Goal: Transaction & Acquisition: Purchase product/service

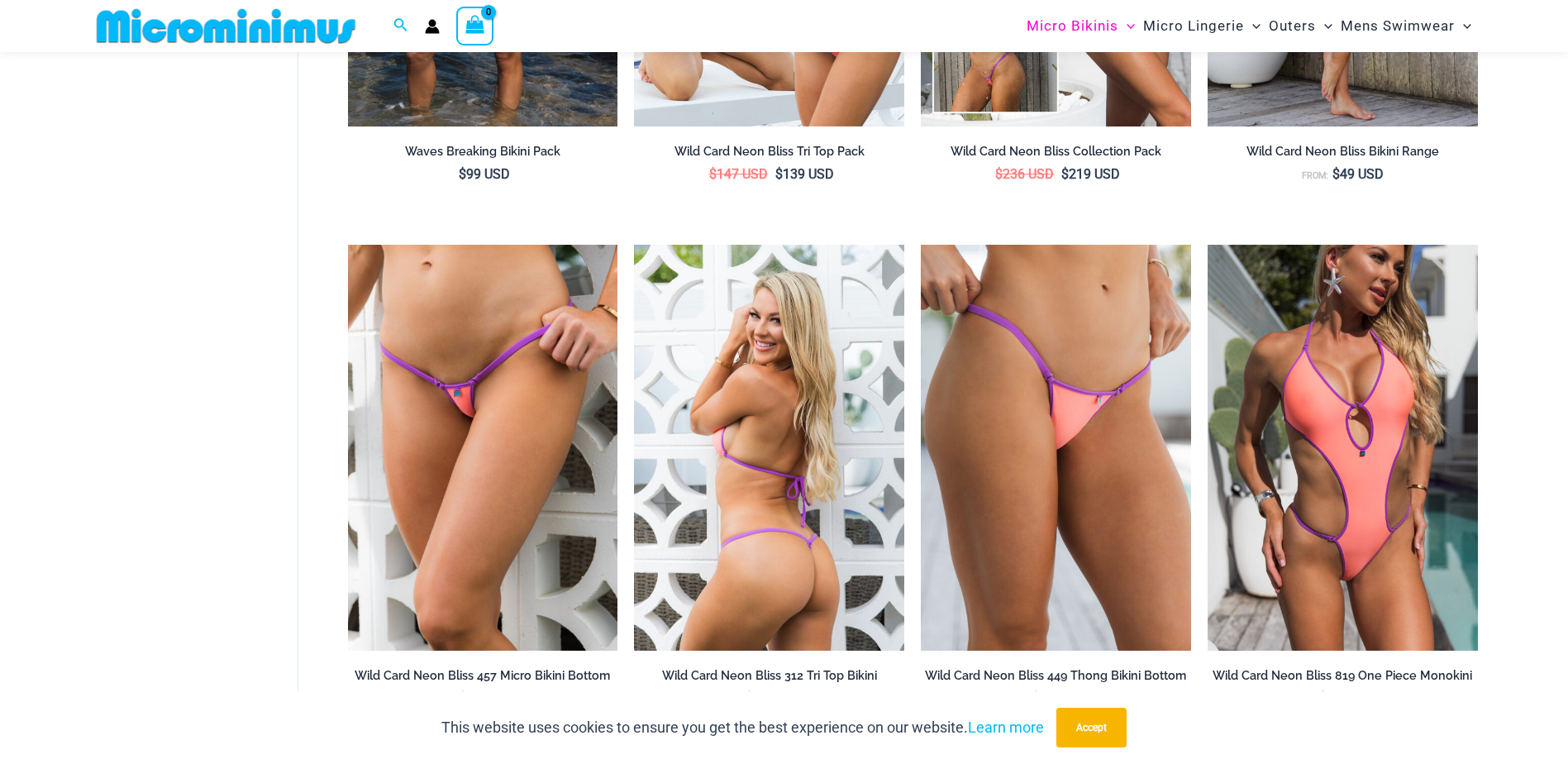
scroll to position [2051, 0]
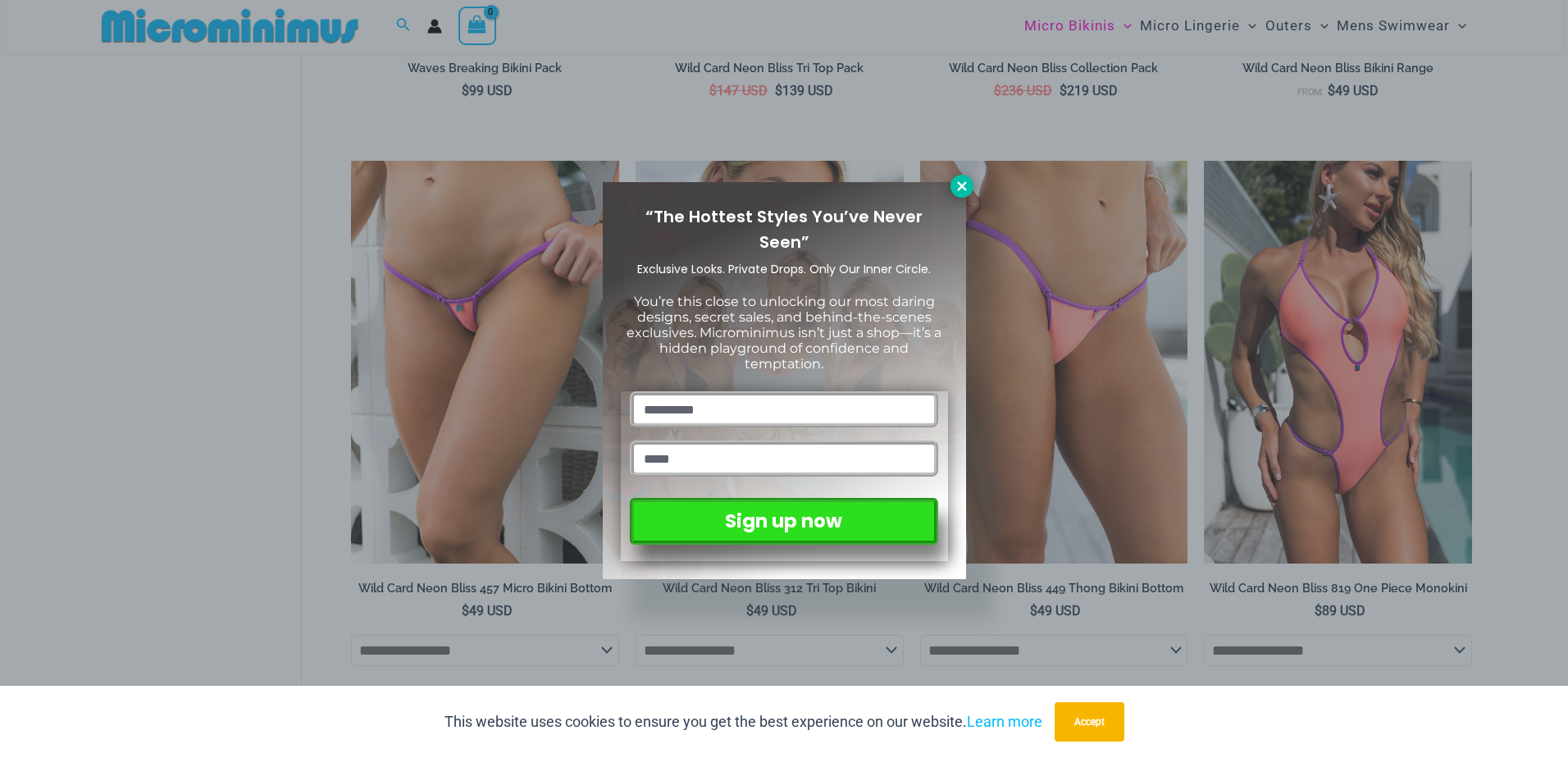
click at [969, 191] on button at bounding box center [962, 185] width 23 height 23
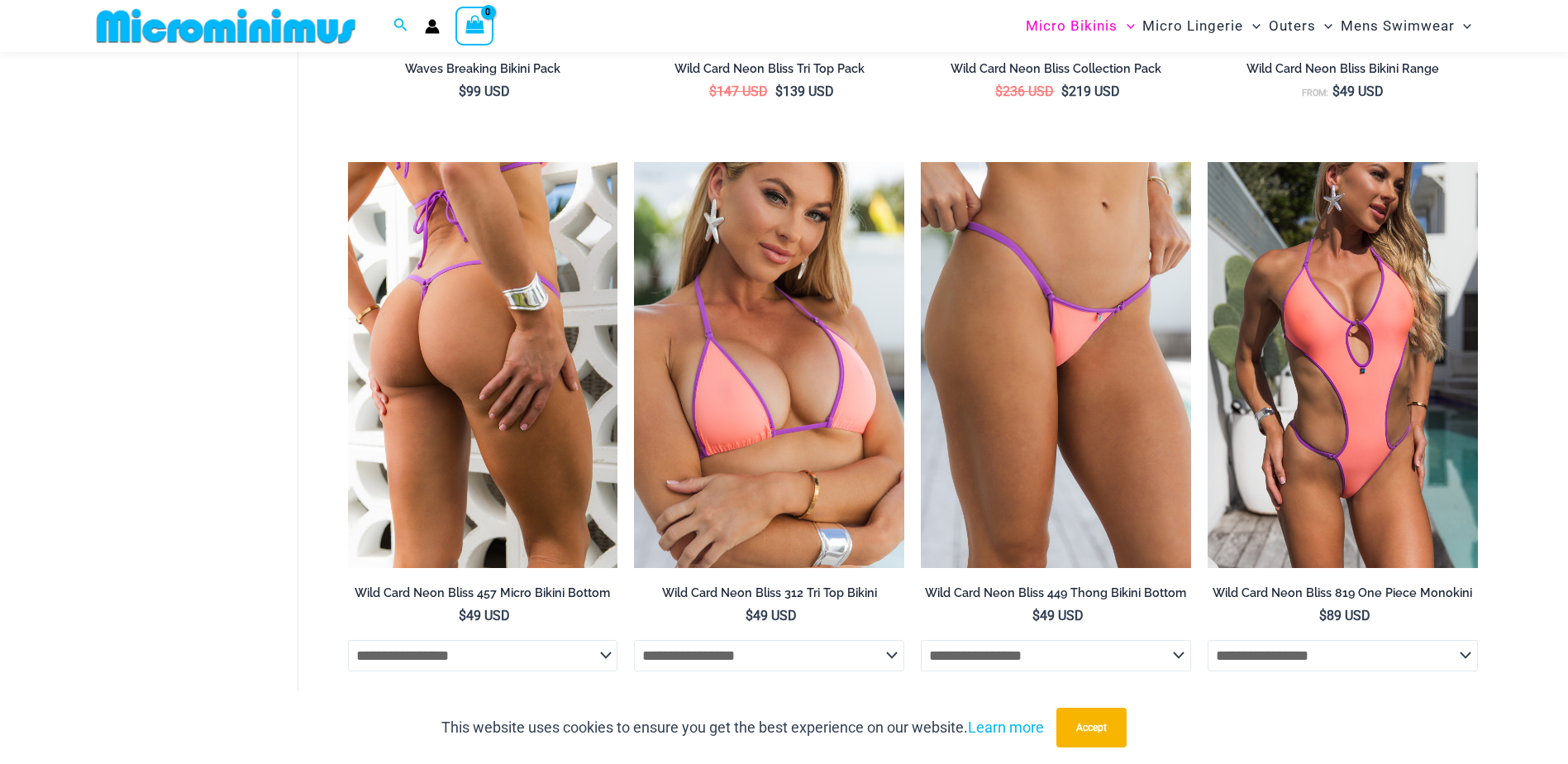
click at [456, 339] on img at bounding box center [483, 364] width 270 height 405
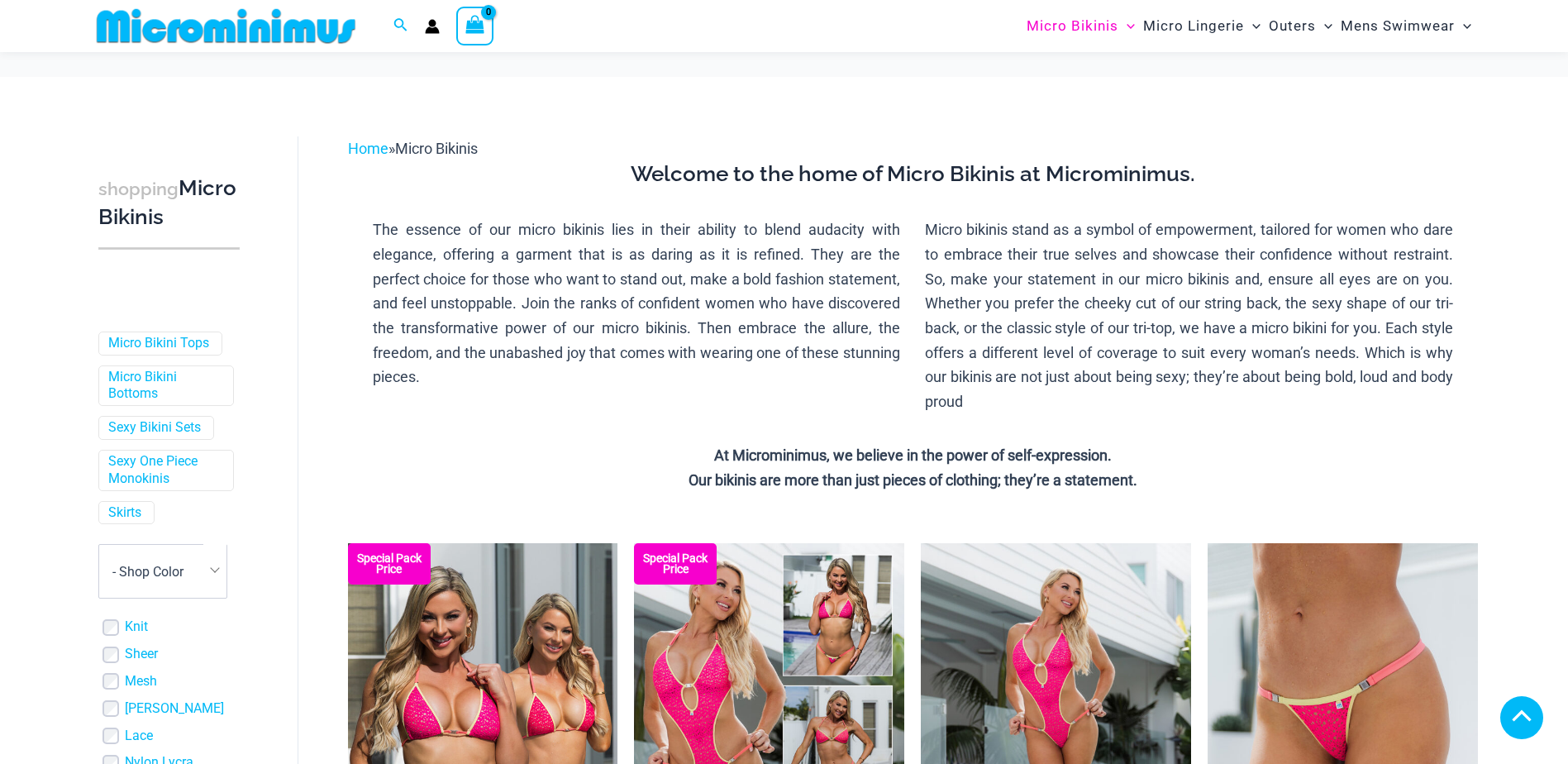
scroll to position [2690, 0]
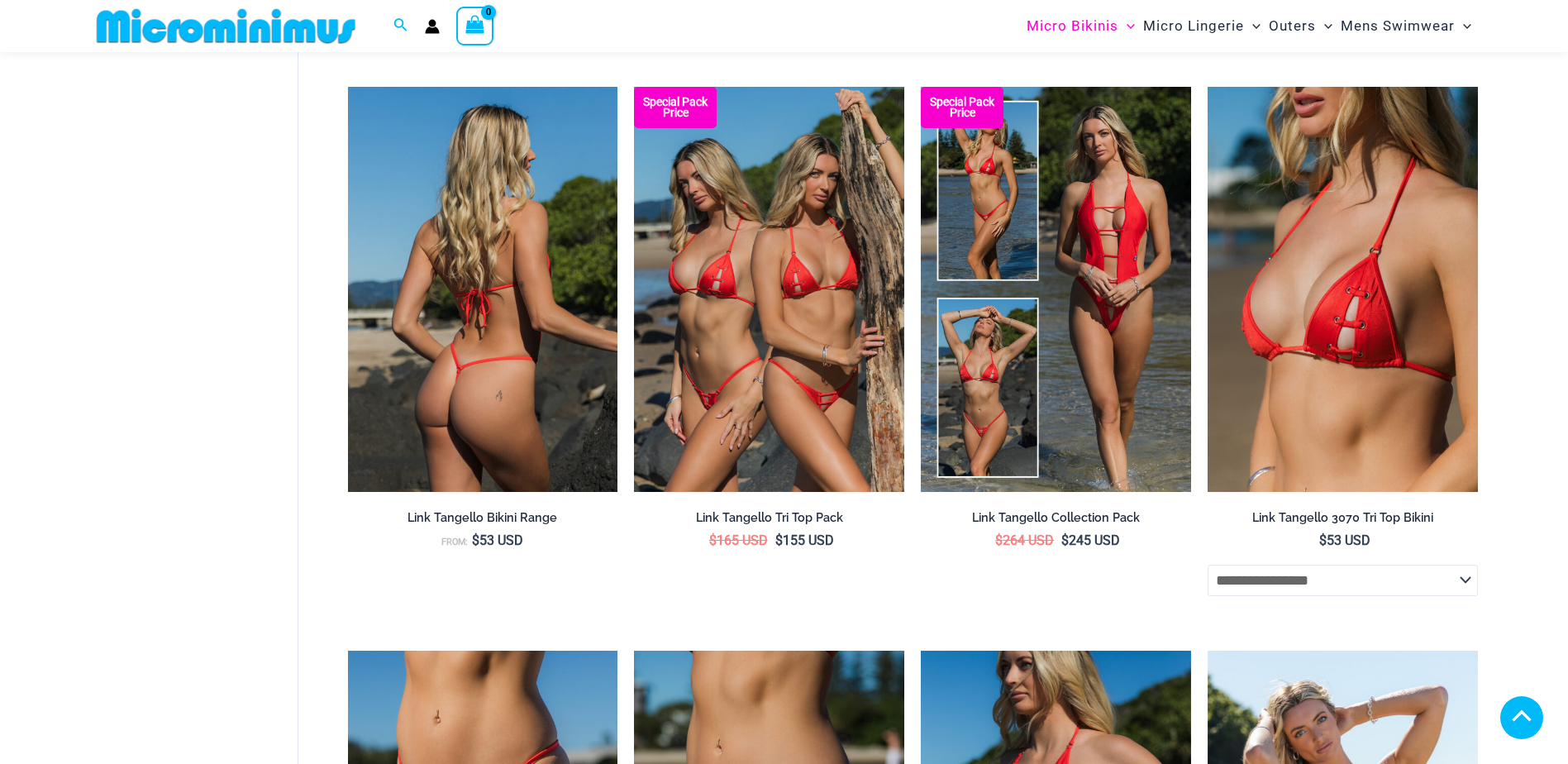
click at [491, 393] on img at bounding box center [483, 290] width 270 height 405
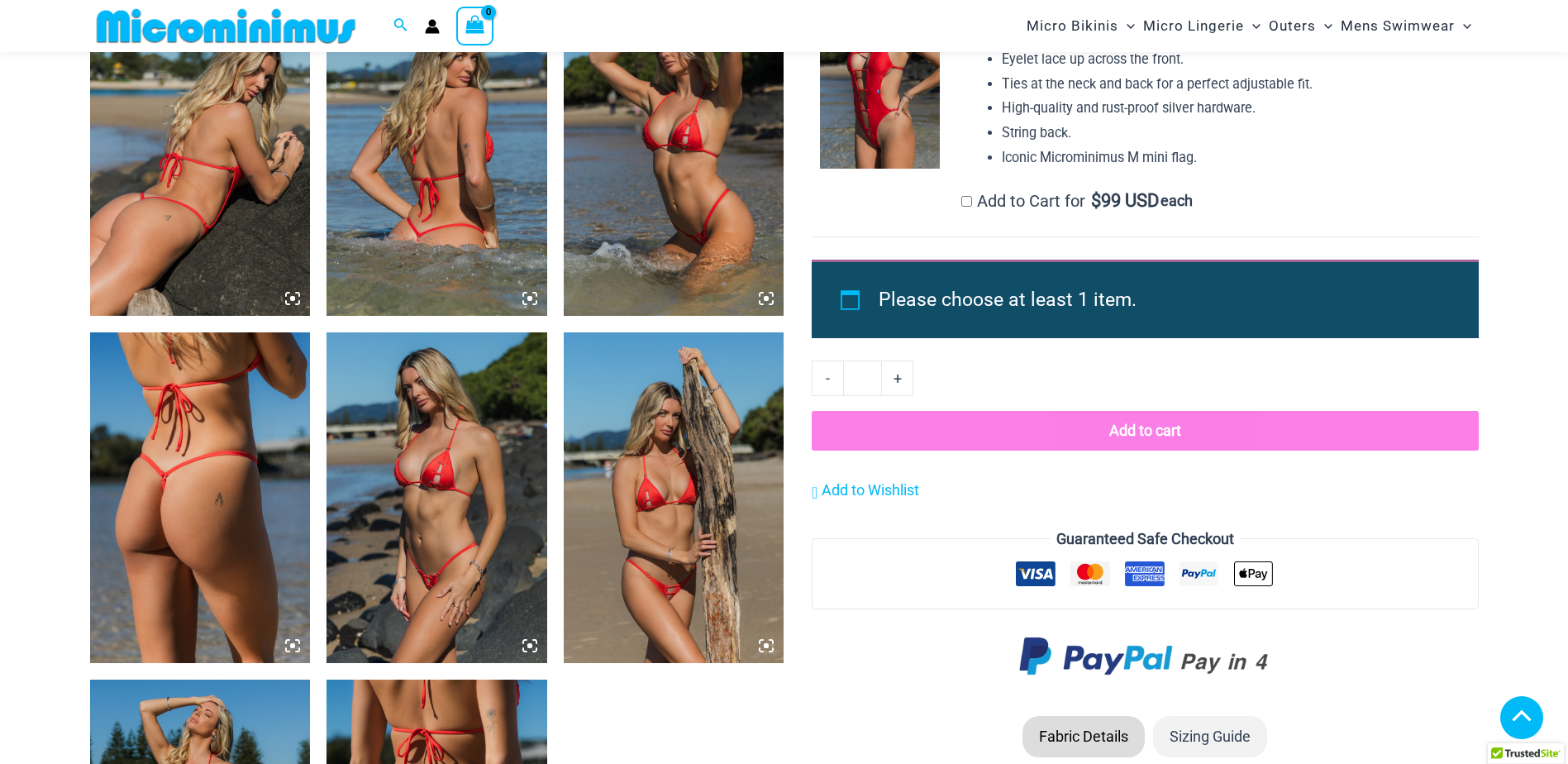
scroll to position [1570, 0]
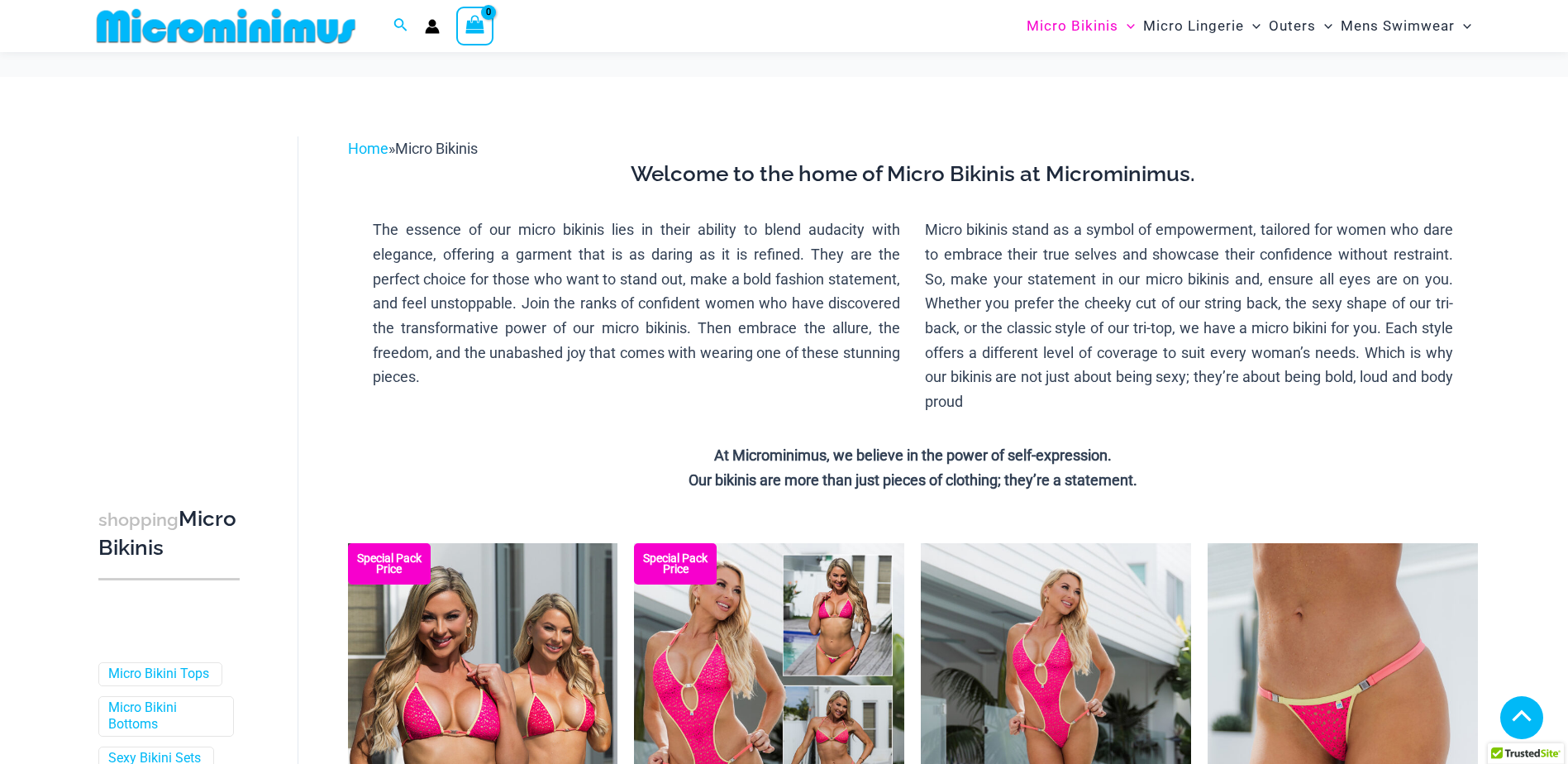
scroll to position [3144, 0]
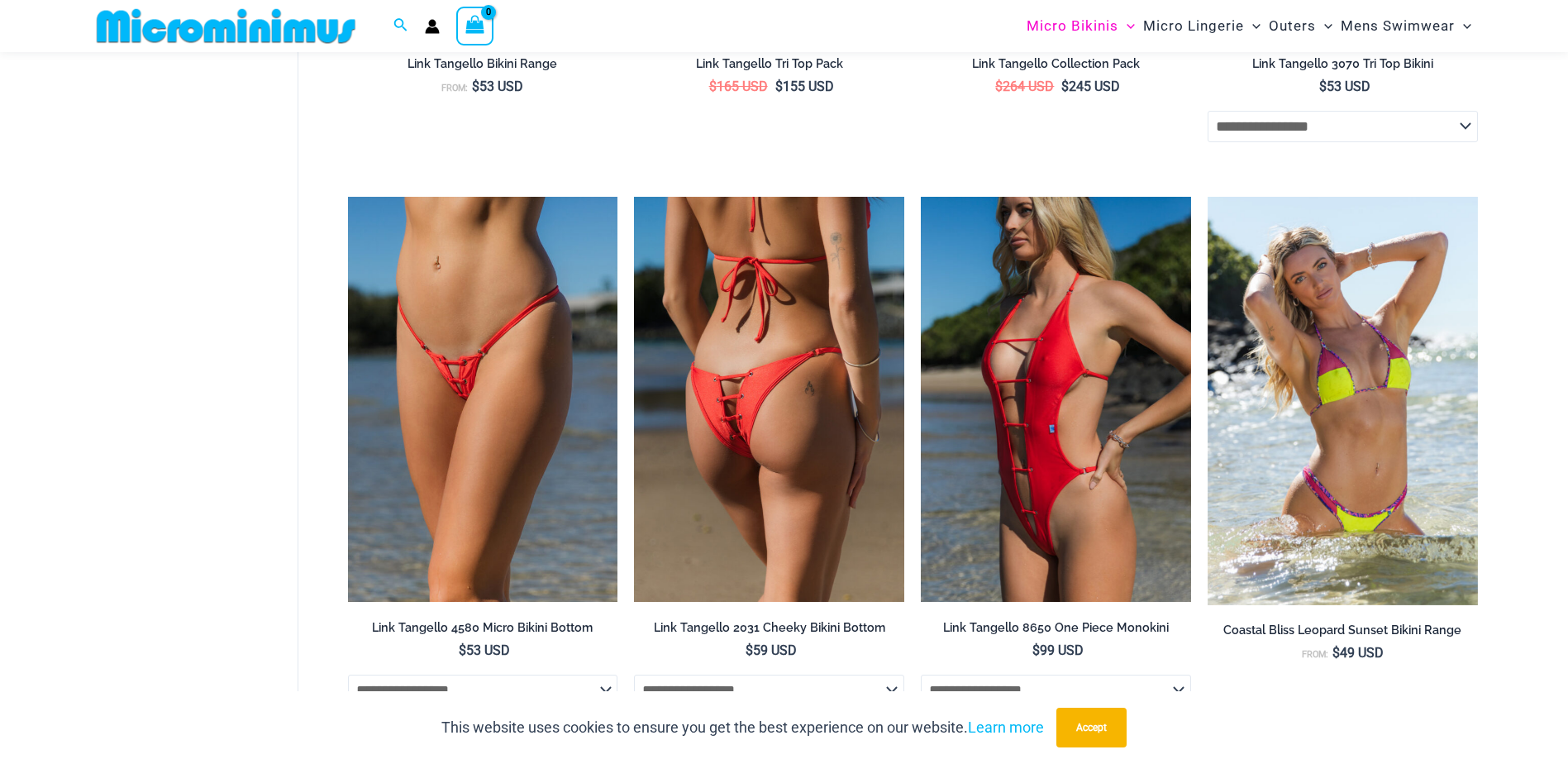
click at [763, 438] on img at bounding box center [769, 400] width 270 height 405
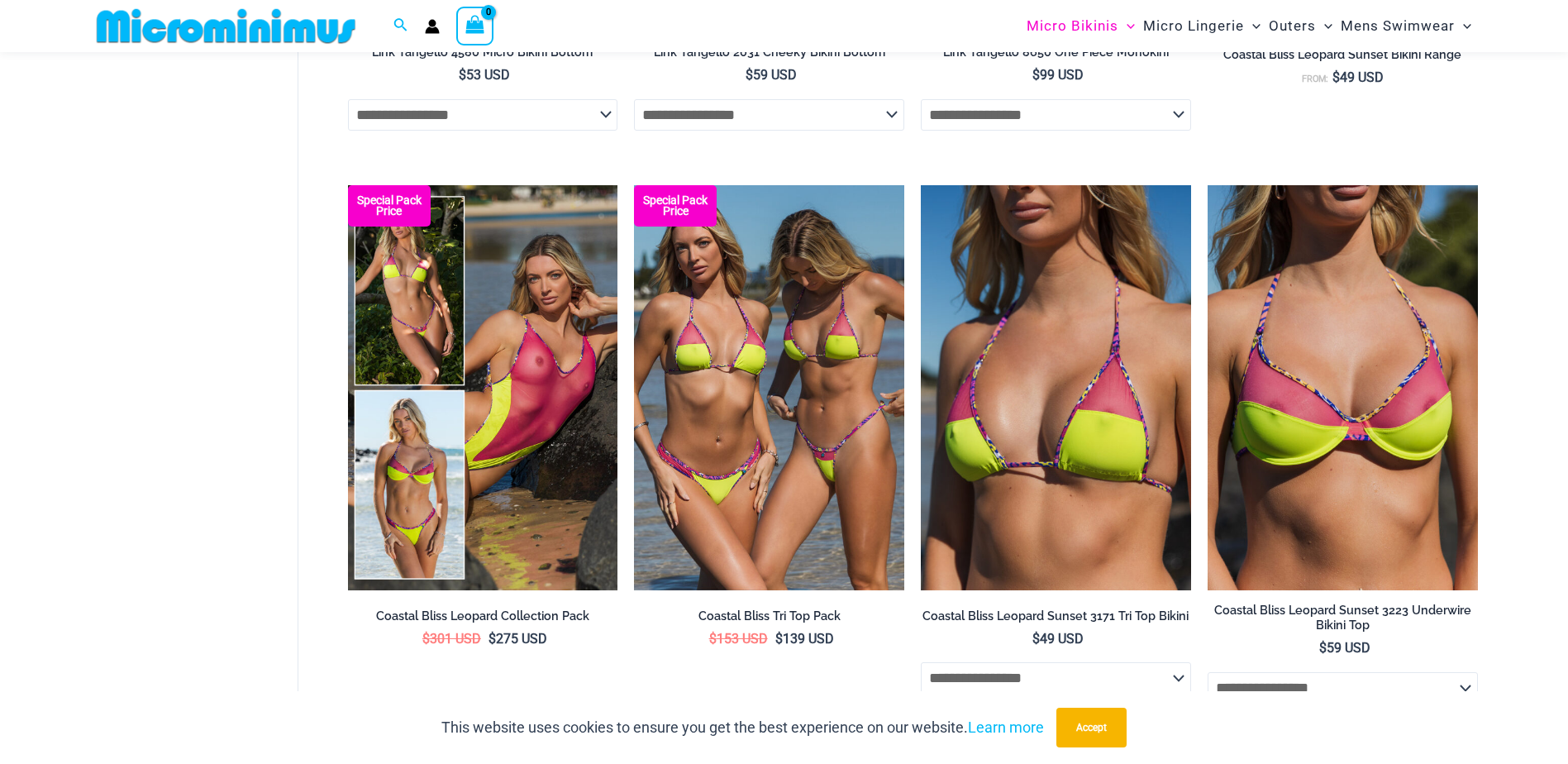
scroll to position [3722, 0]
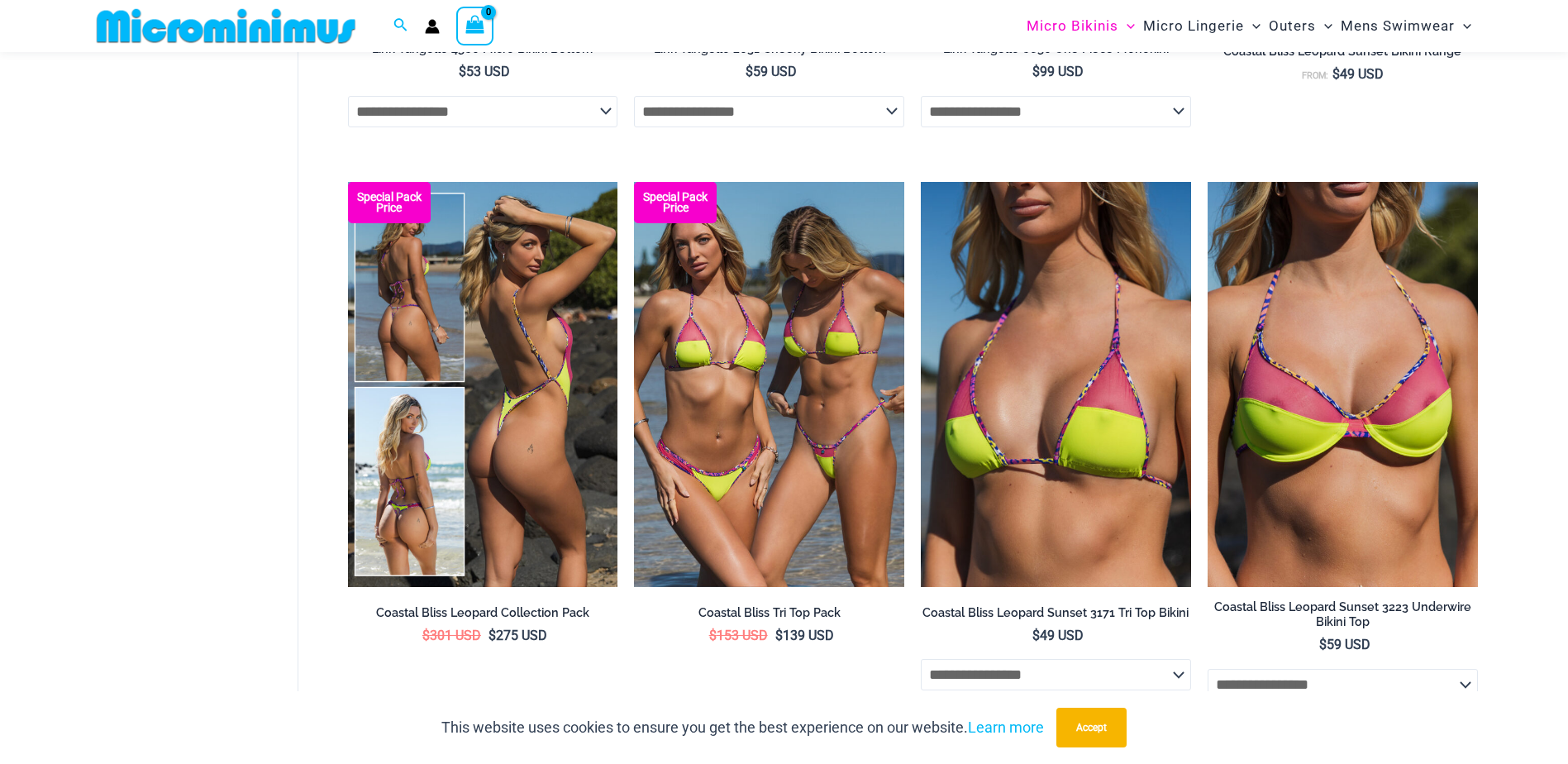
click at [565, 382] on img at bounding box center [483, 385] width 270 height 405
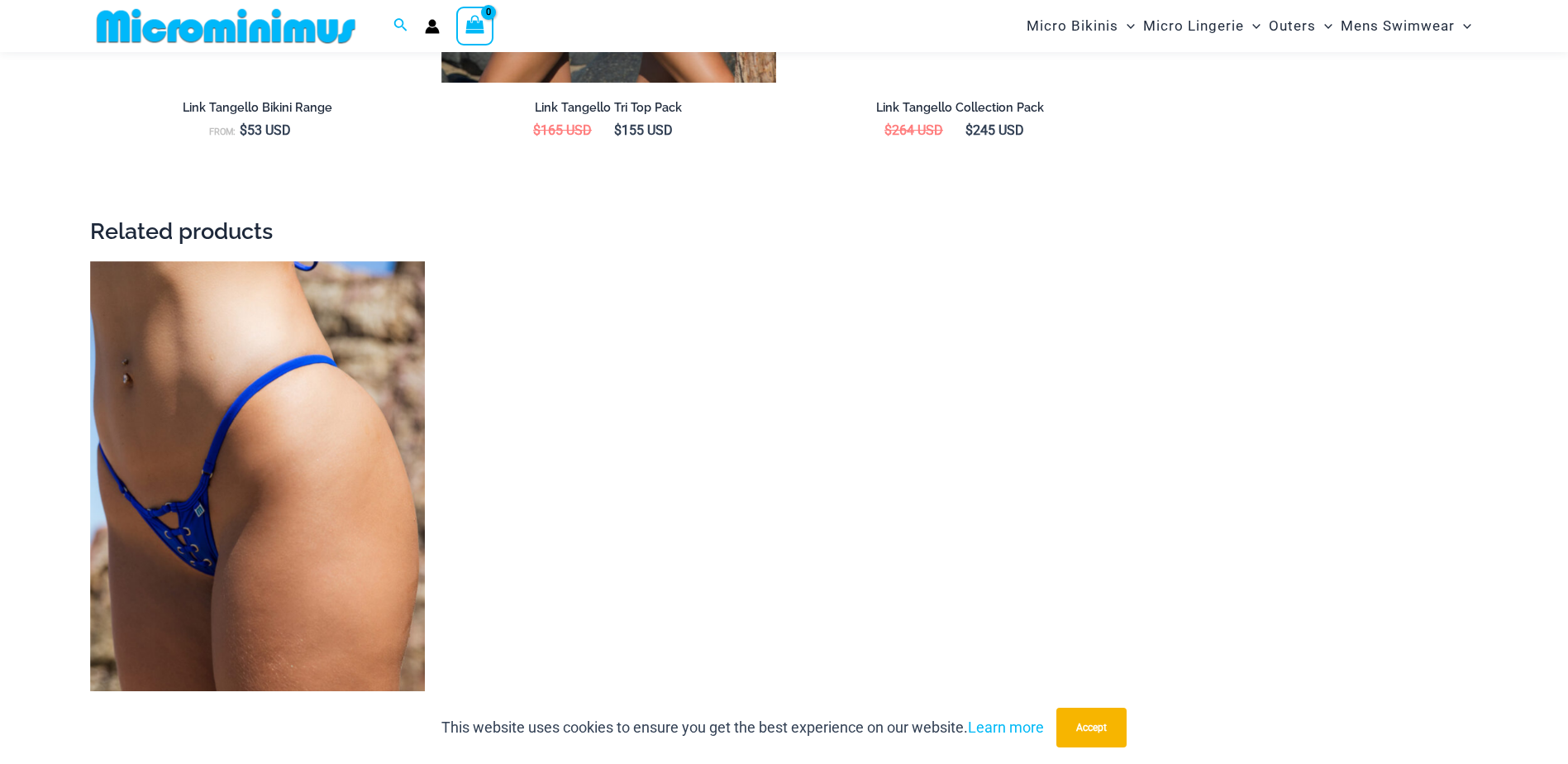
scroll to position [2561, 0]
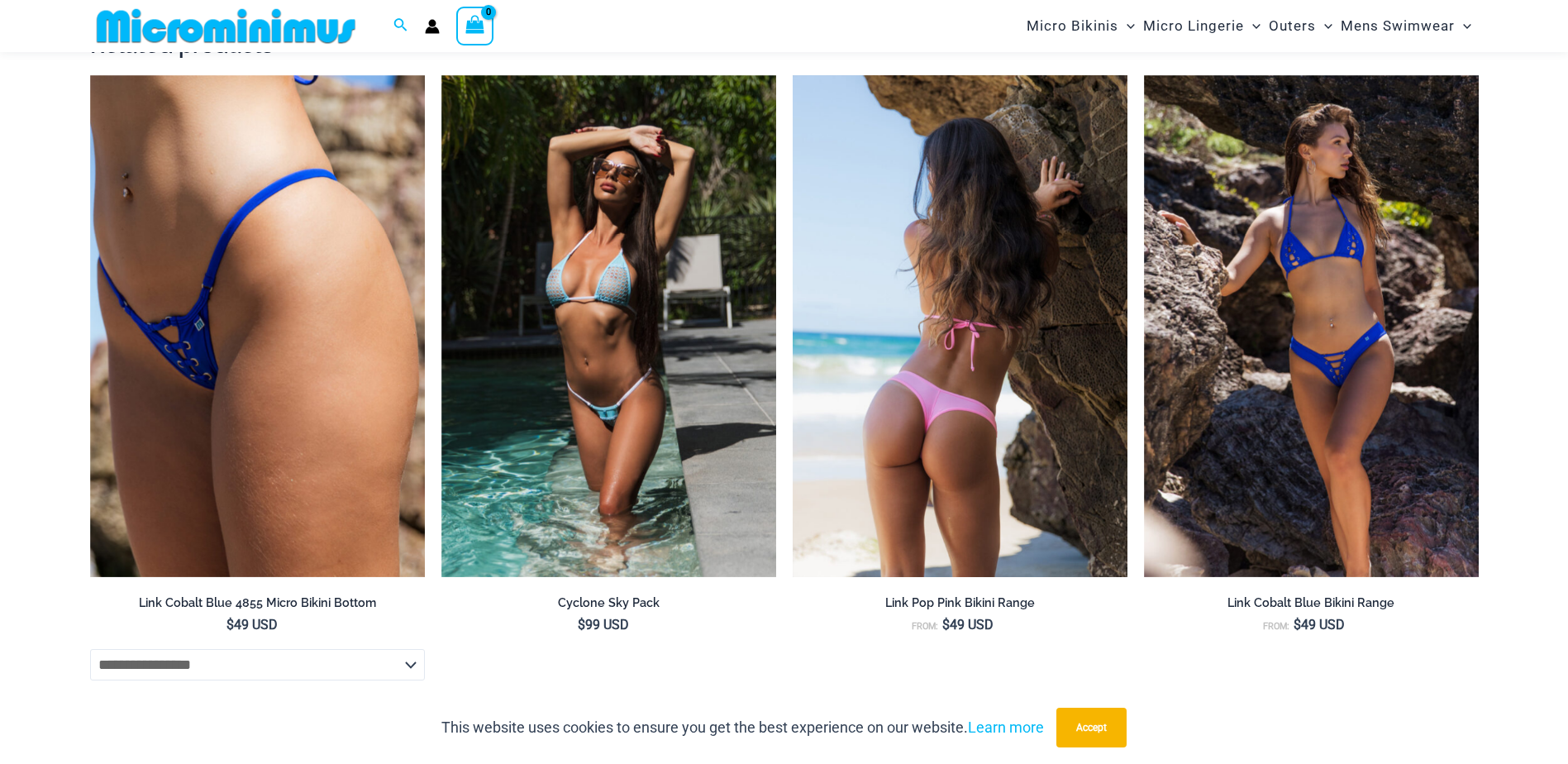
click at [975, 431] on img at bounding box center [960, 327] width 334 height 502
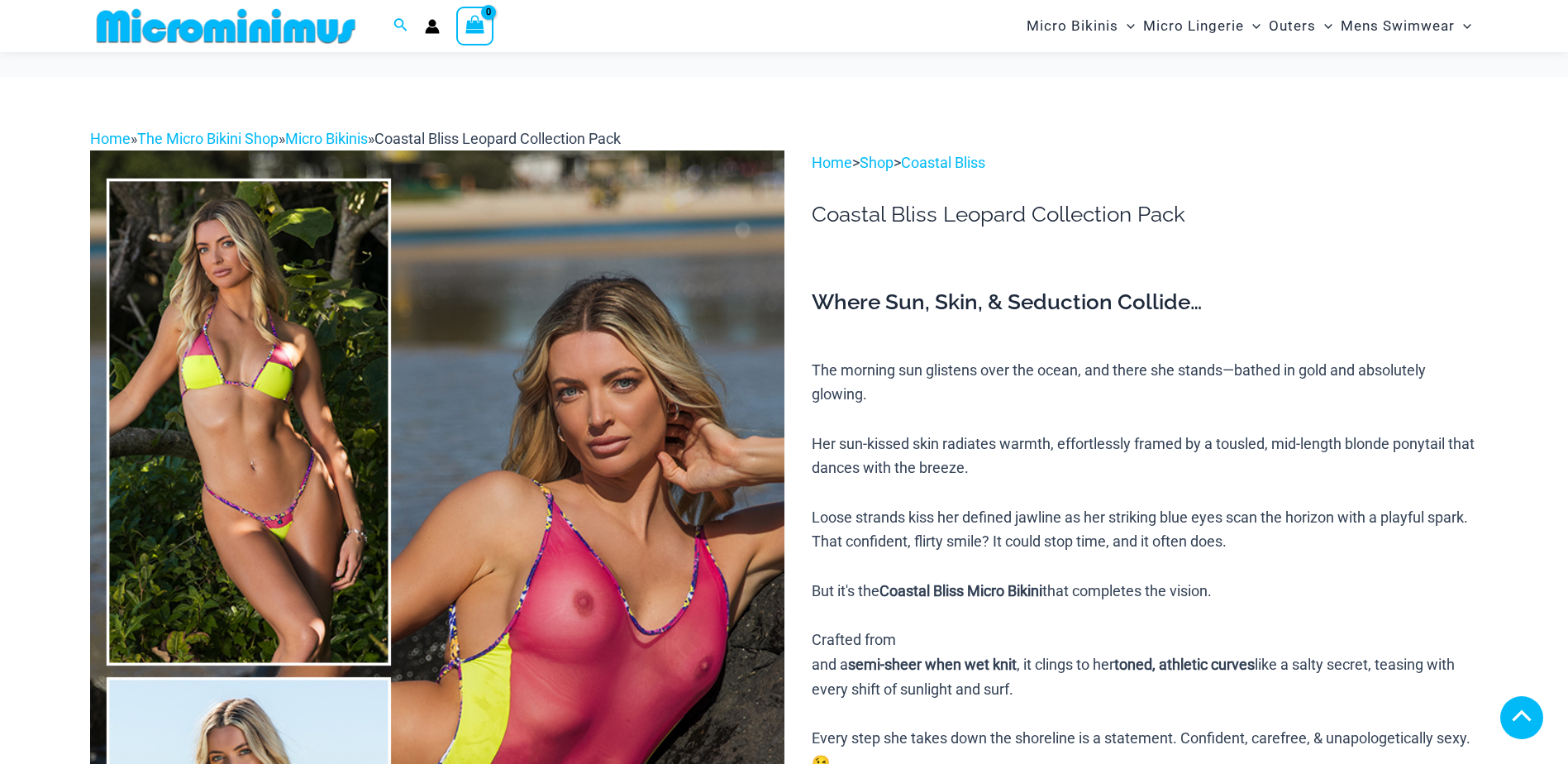
scroll to position [322, 0]
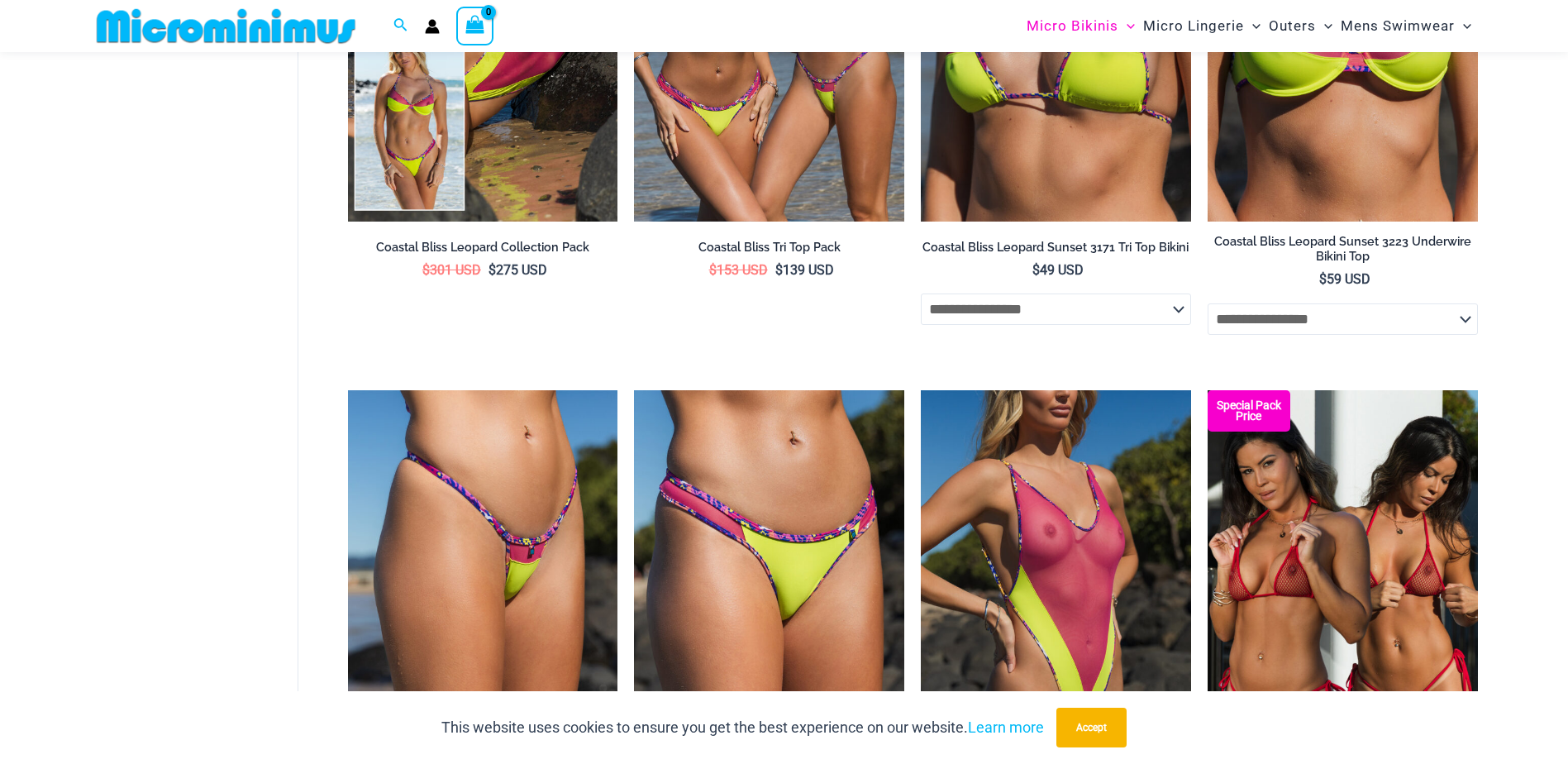
scroll to position [4272, 0]
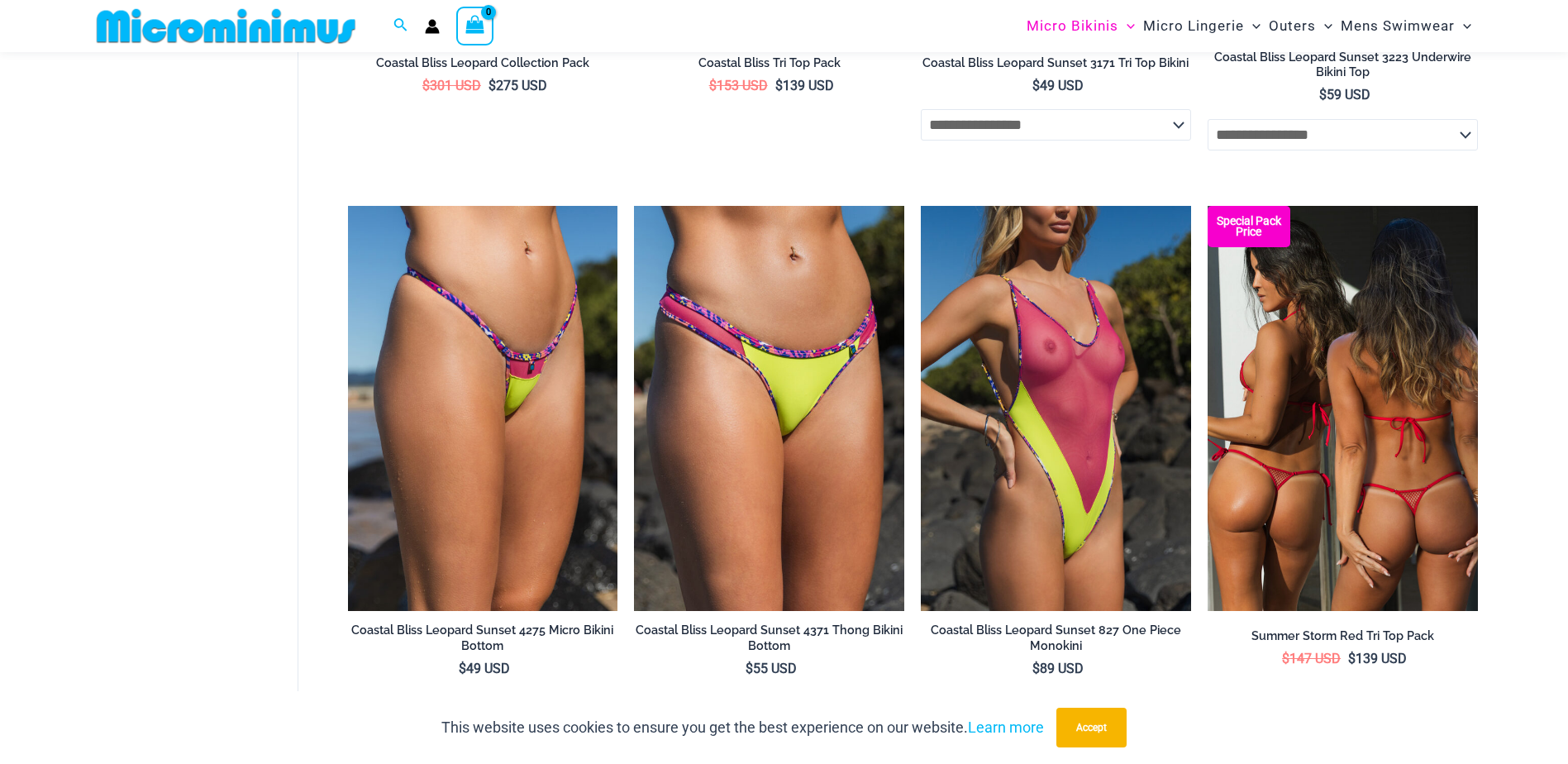
click at [1310, 539] on img at bounding box center [1342, 408] width 270 height 405
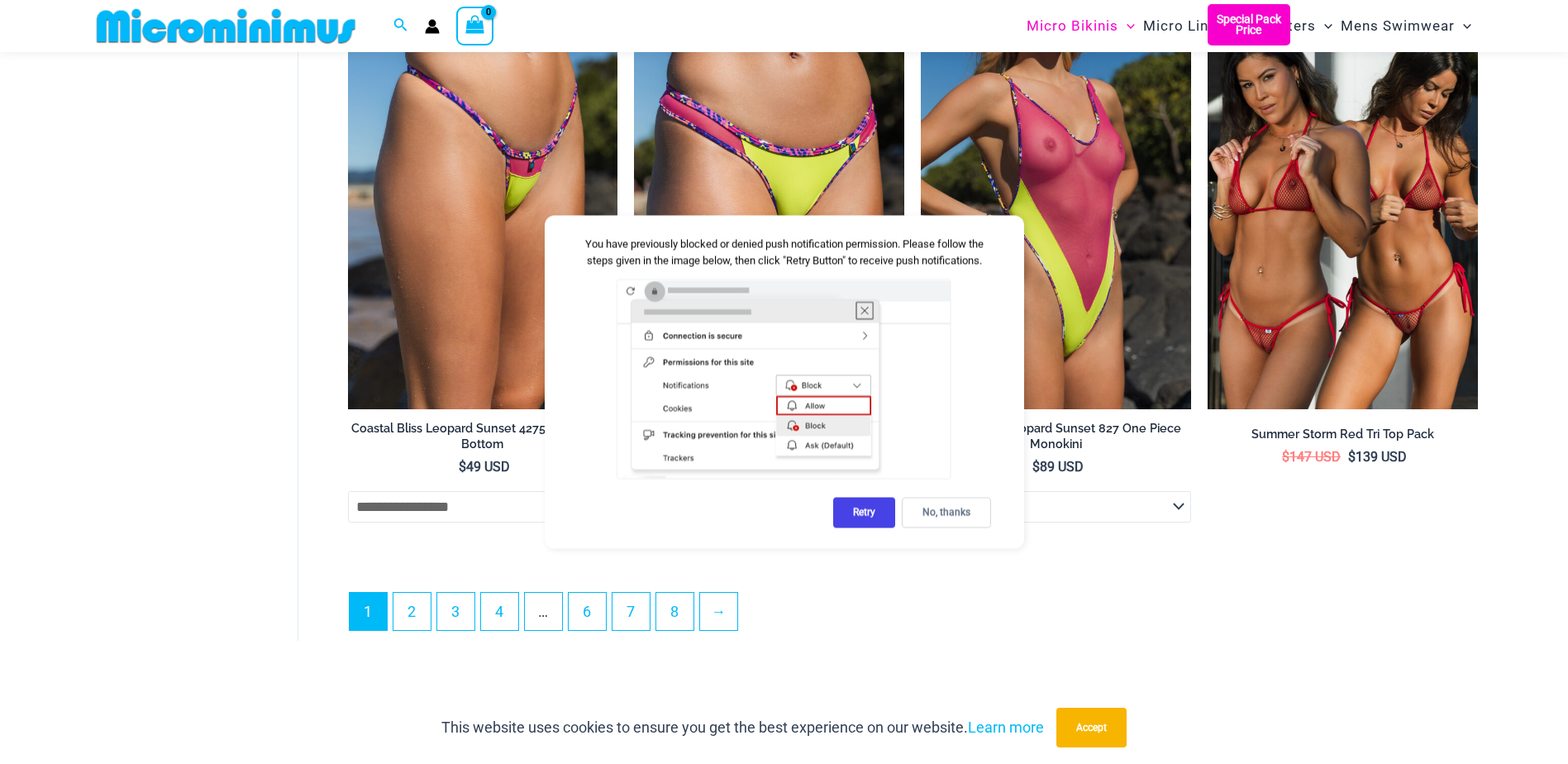
scroll to position [4520, 0]
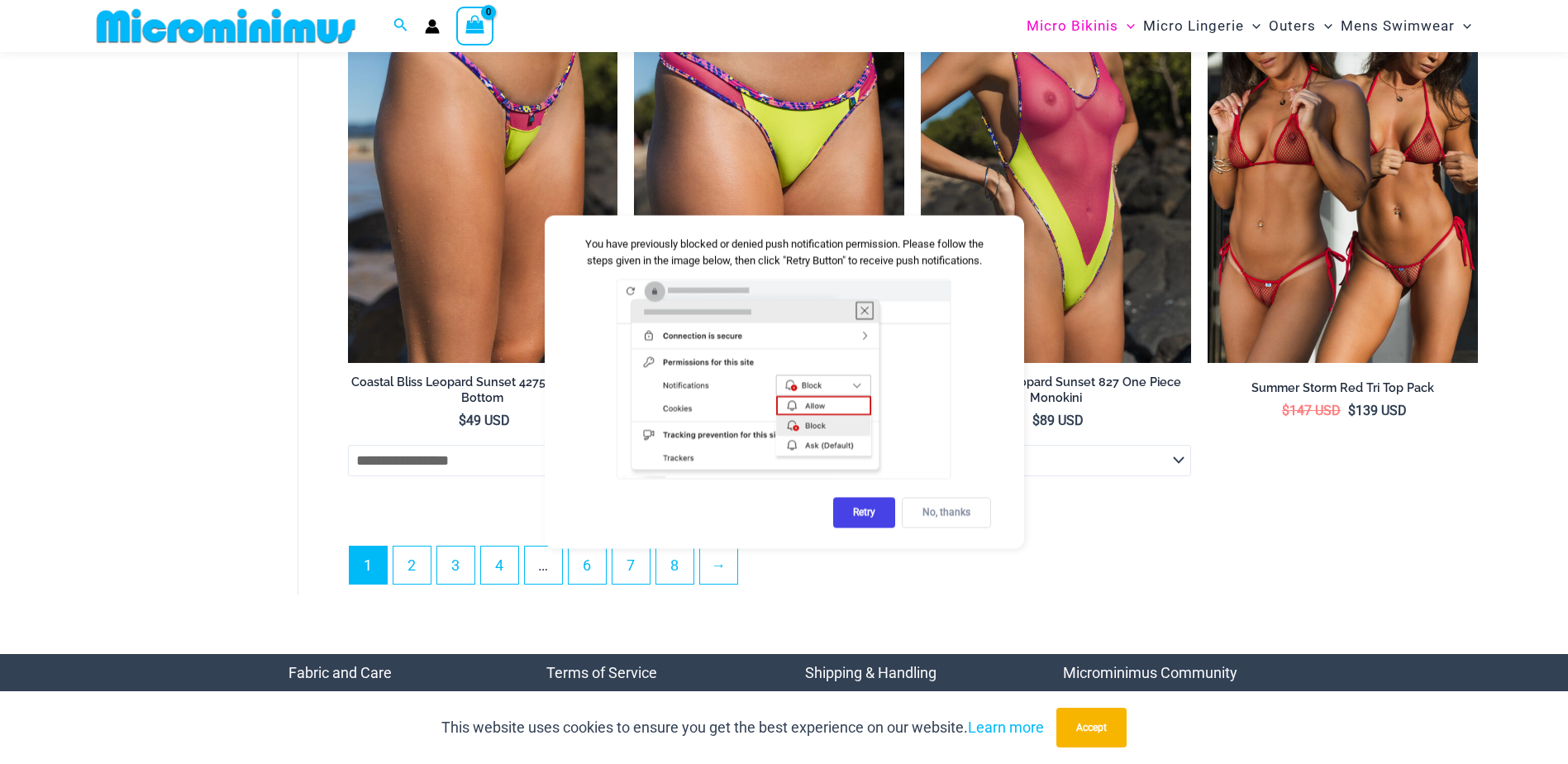
click at [951, 516] on div "No, thanks" at bounding box center [946, 513] width 90 height 31
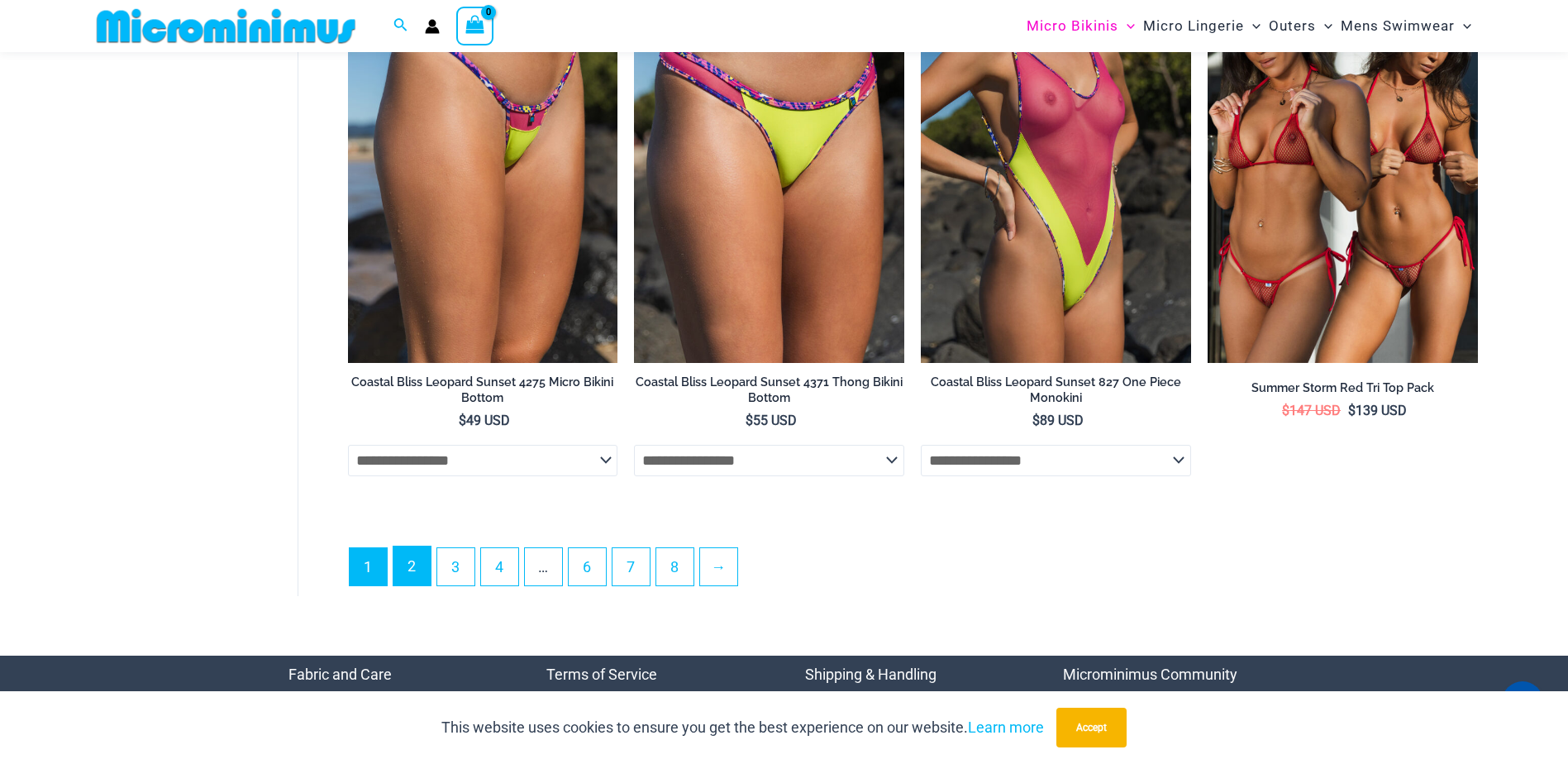
click at [415, 567] on link "2" at bounding box center [412, 566] width 37 height 39
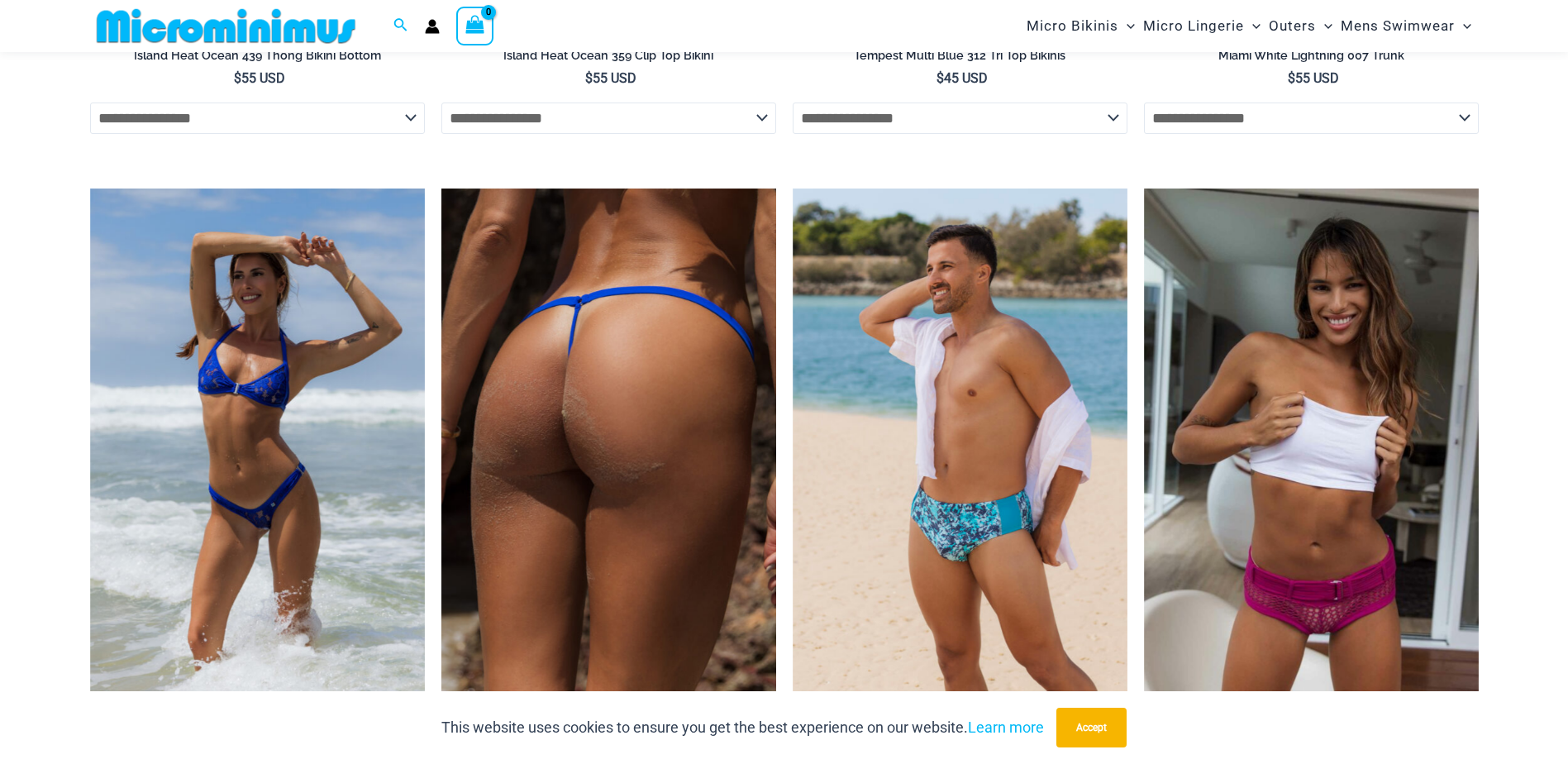
scroll to position [4537, 0]
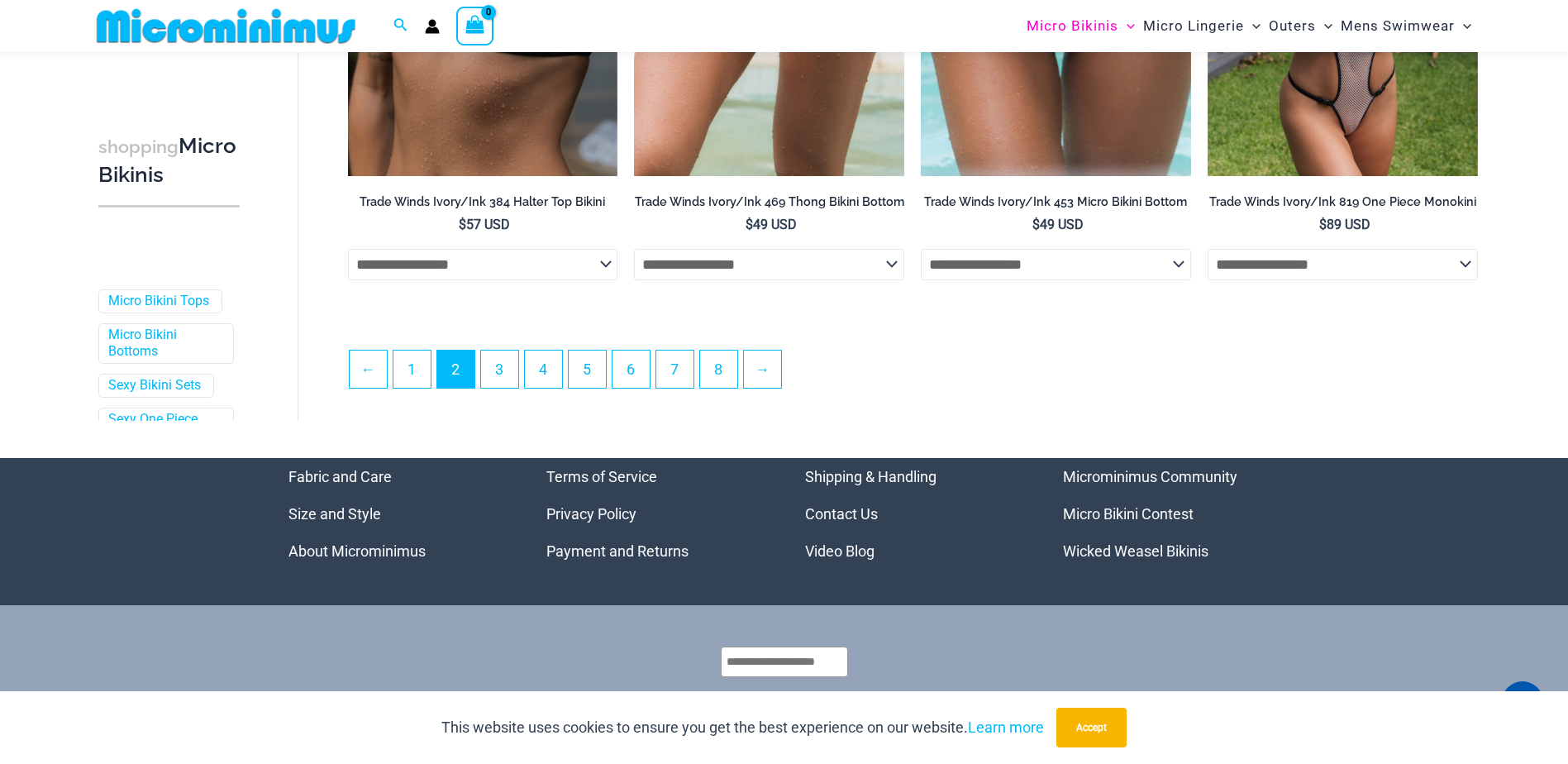
scroll to position [4380, 0]
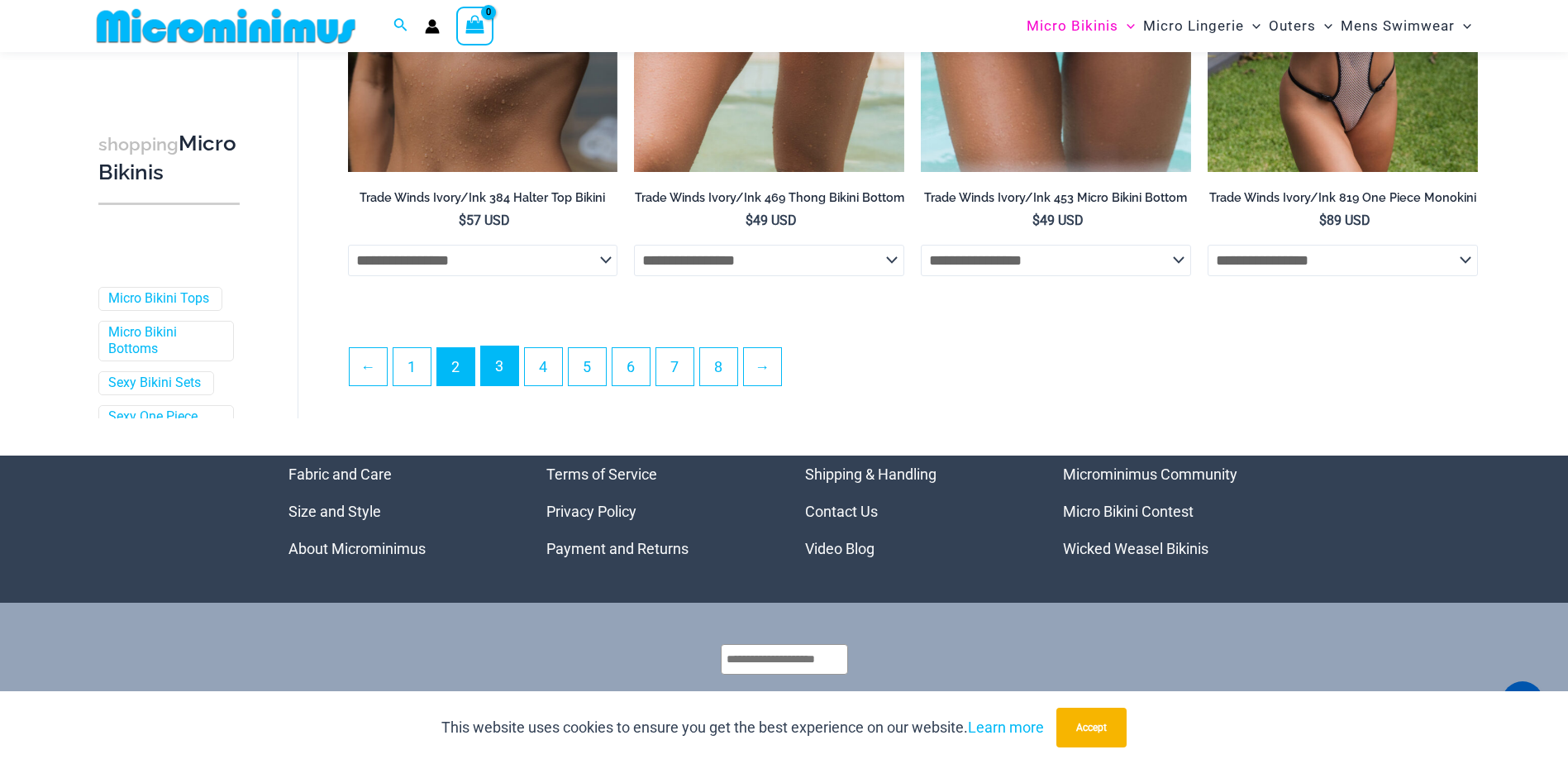
click at [506, 382] on link "3" at bounding box center [500, 366] width 37 height 39
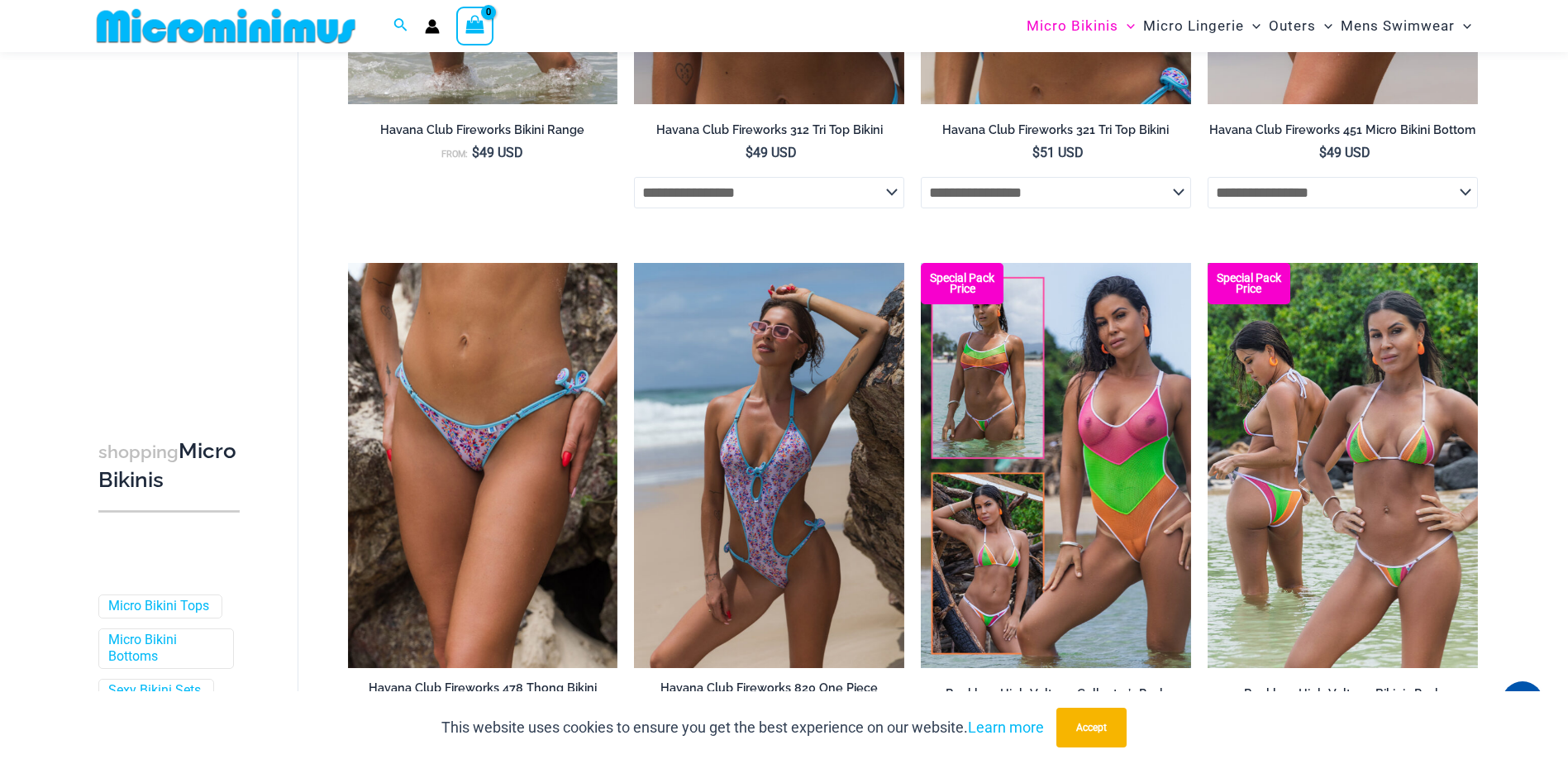
scroll to position [4297, 0]
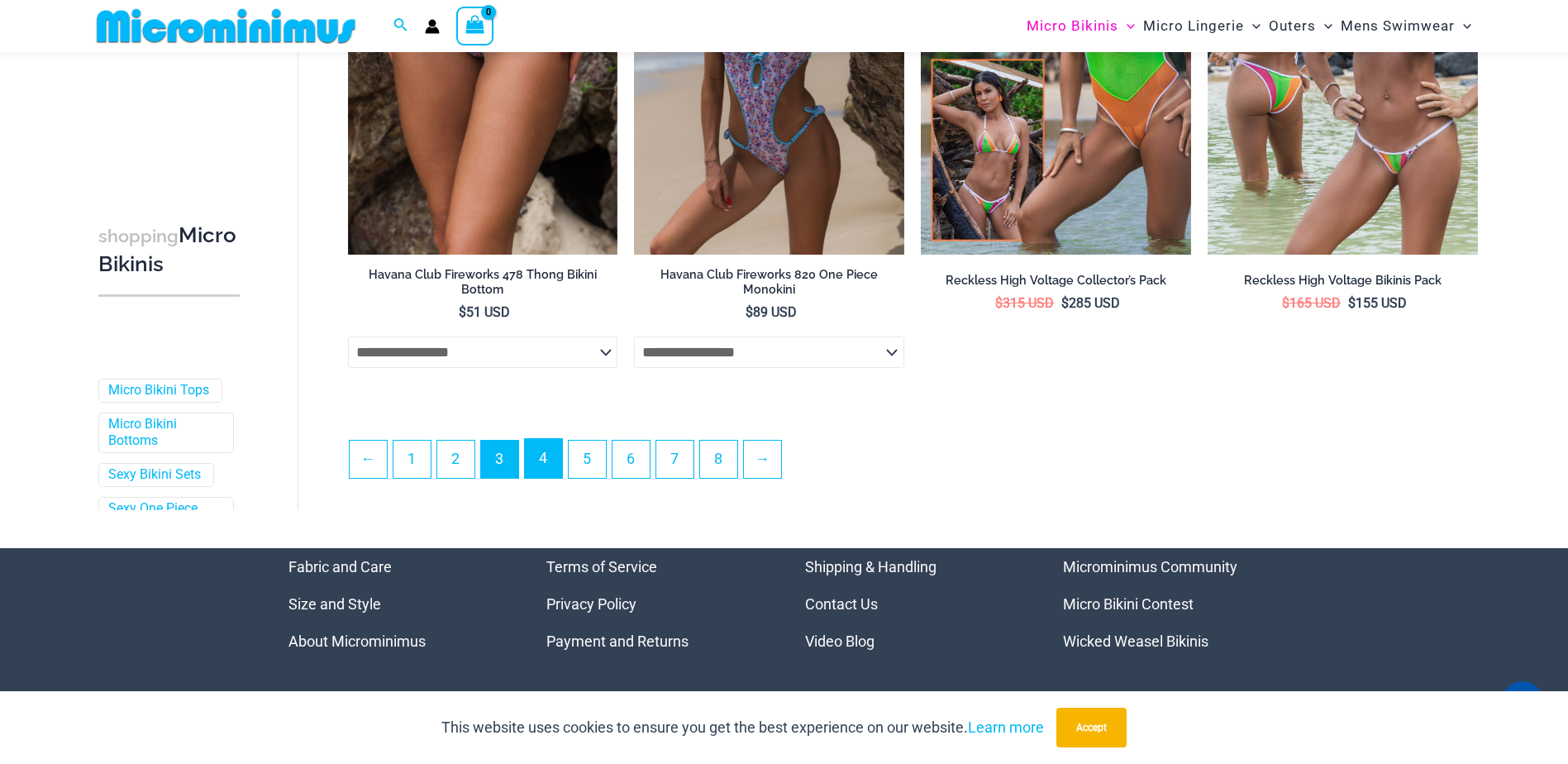
click at [551, 465] on link "4" at bounding box center [544, 459] width 37 height 39
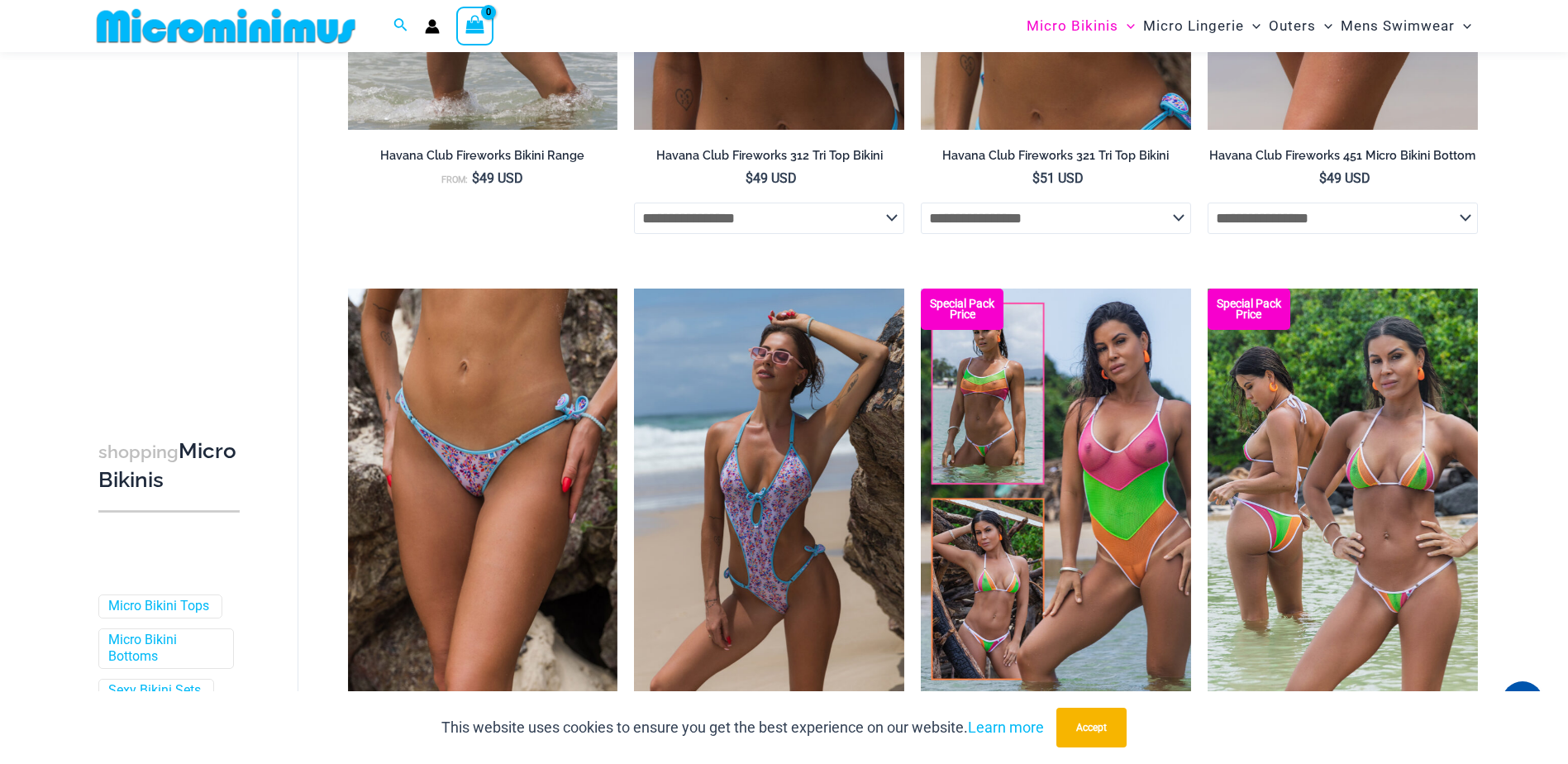
scroll to position [4267, 0]
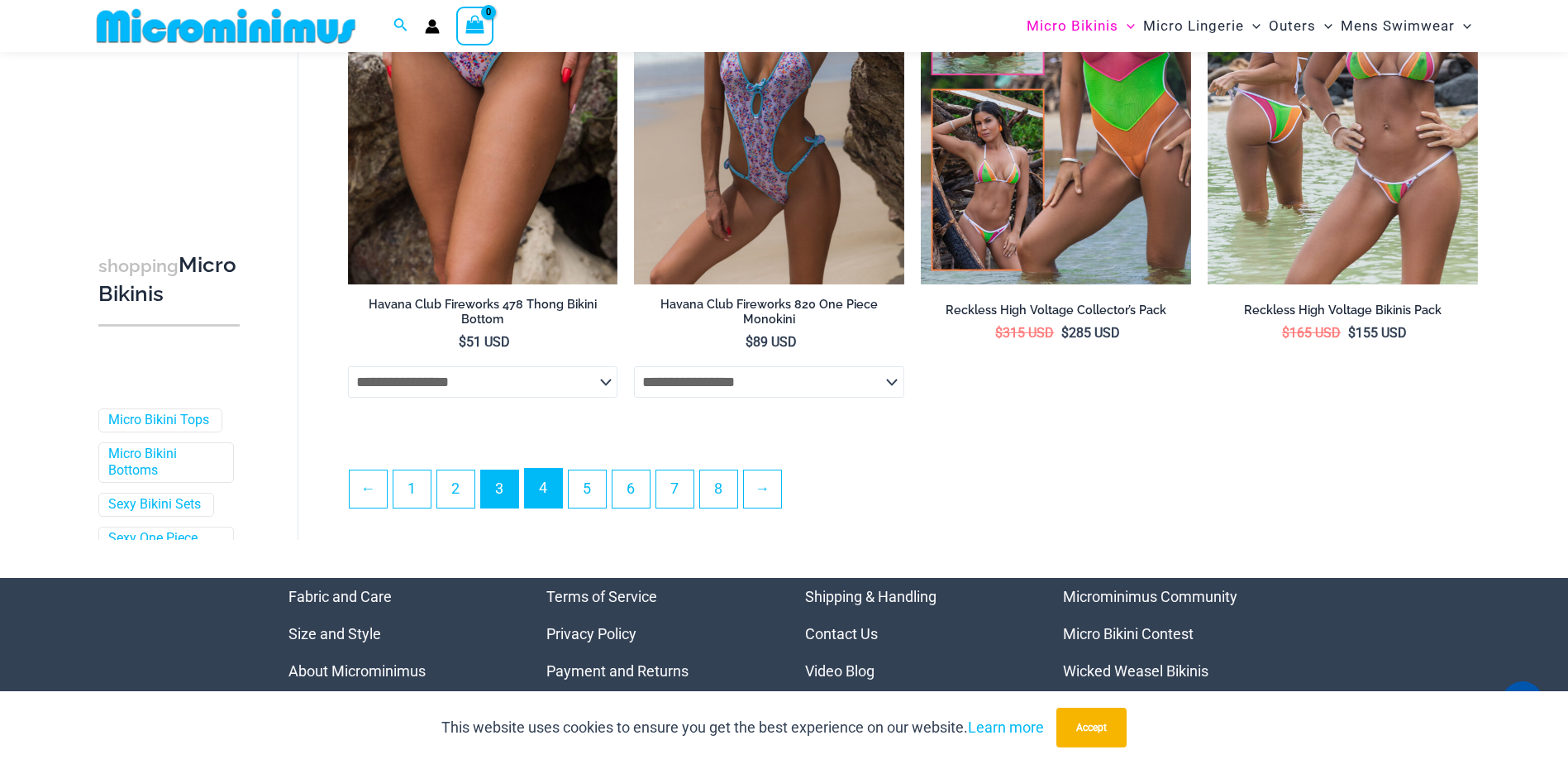
click at [534, 481] on link "4" at bounding box center [544, 488] width 37 height 39
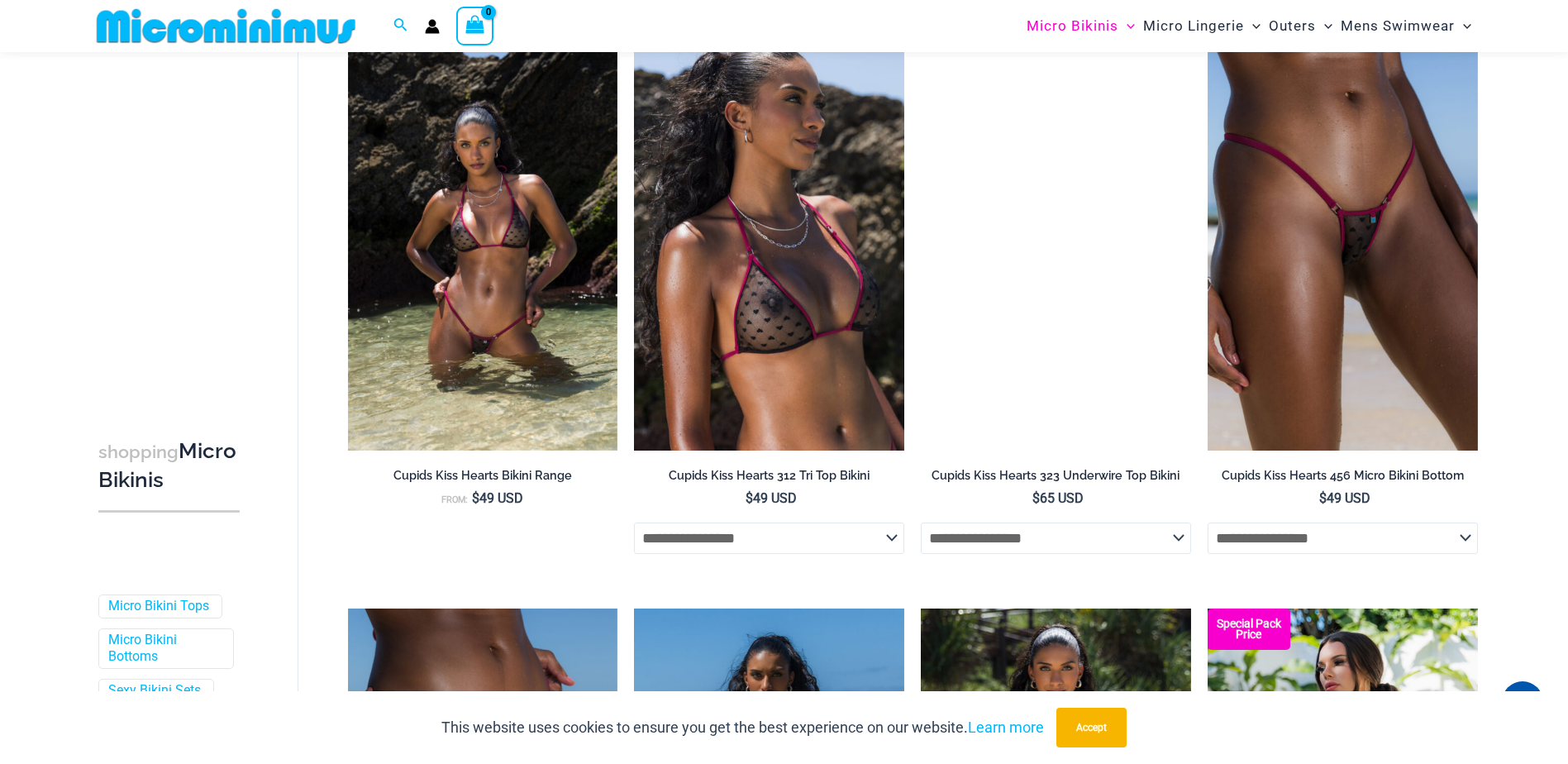
scroll to position [2878, 0]
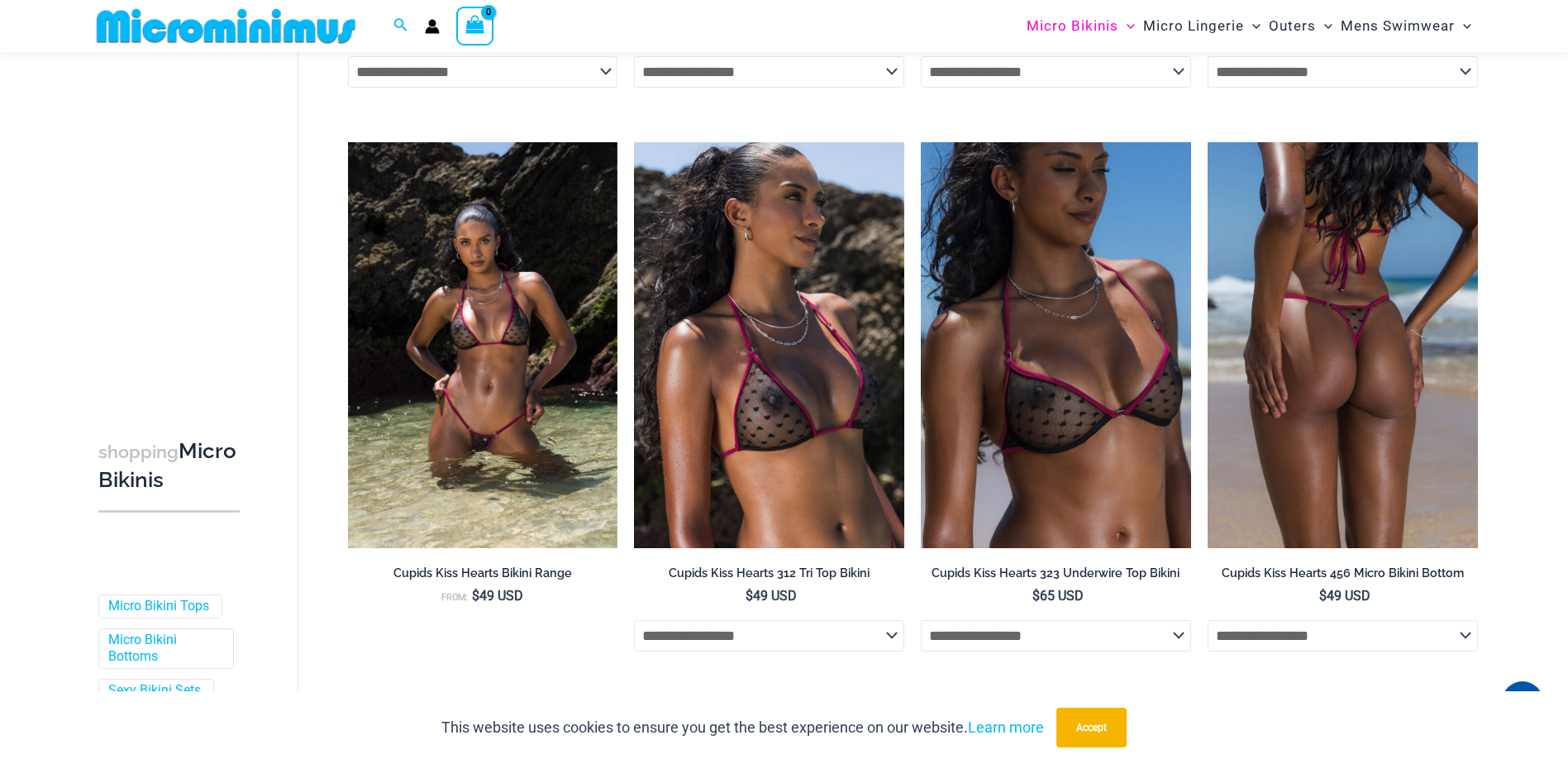
click at [1363, 363] on img at bounding box center [1342, 345] width 270 height 405
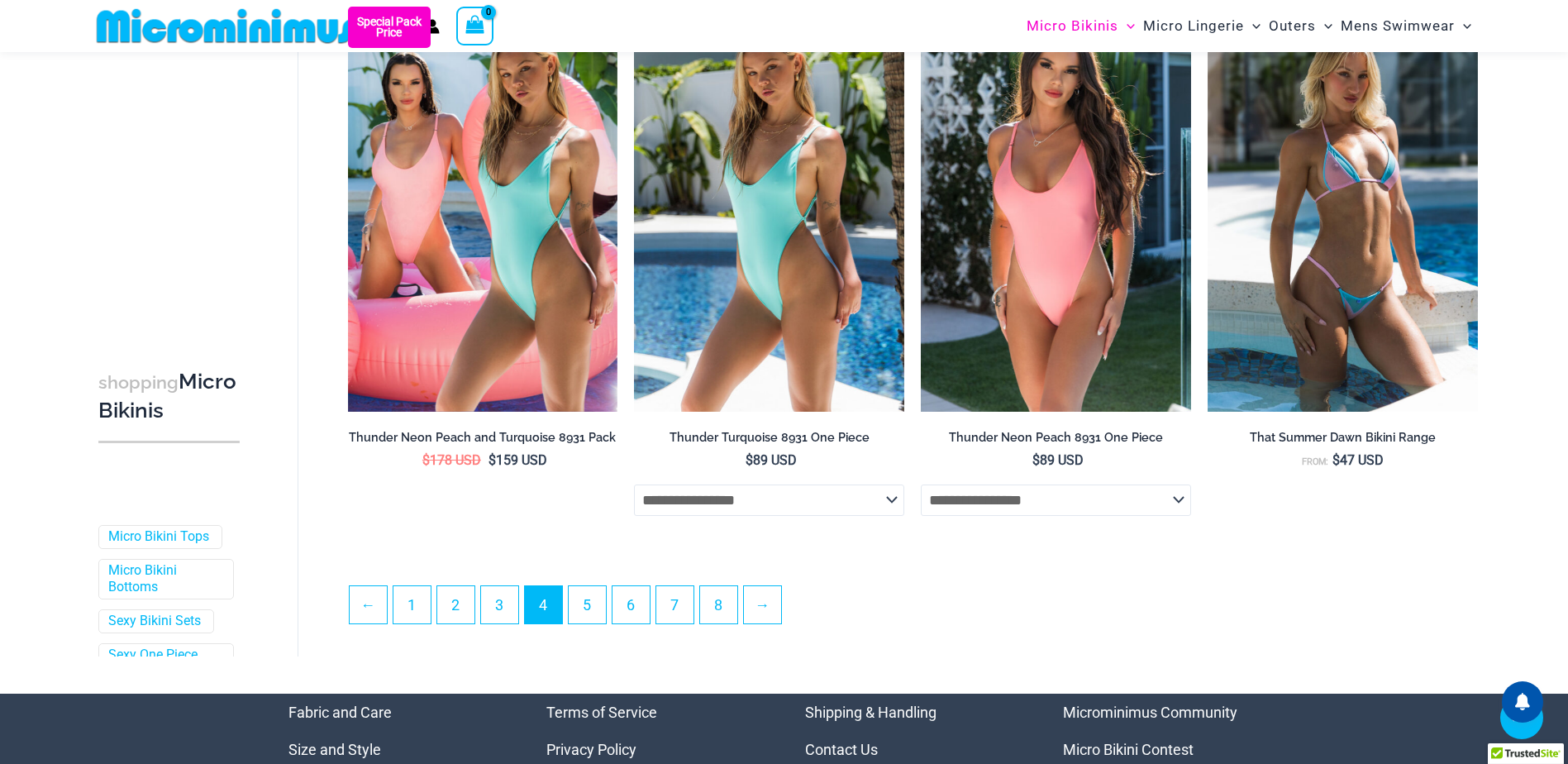
scroll to position [4407, 0]
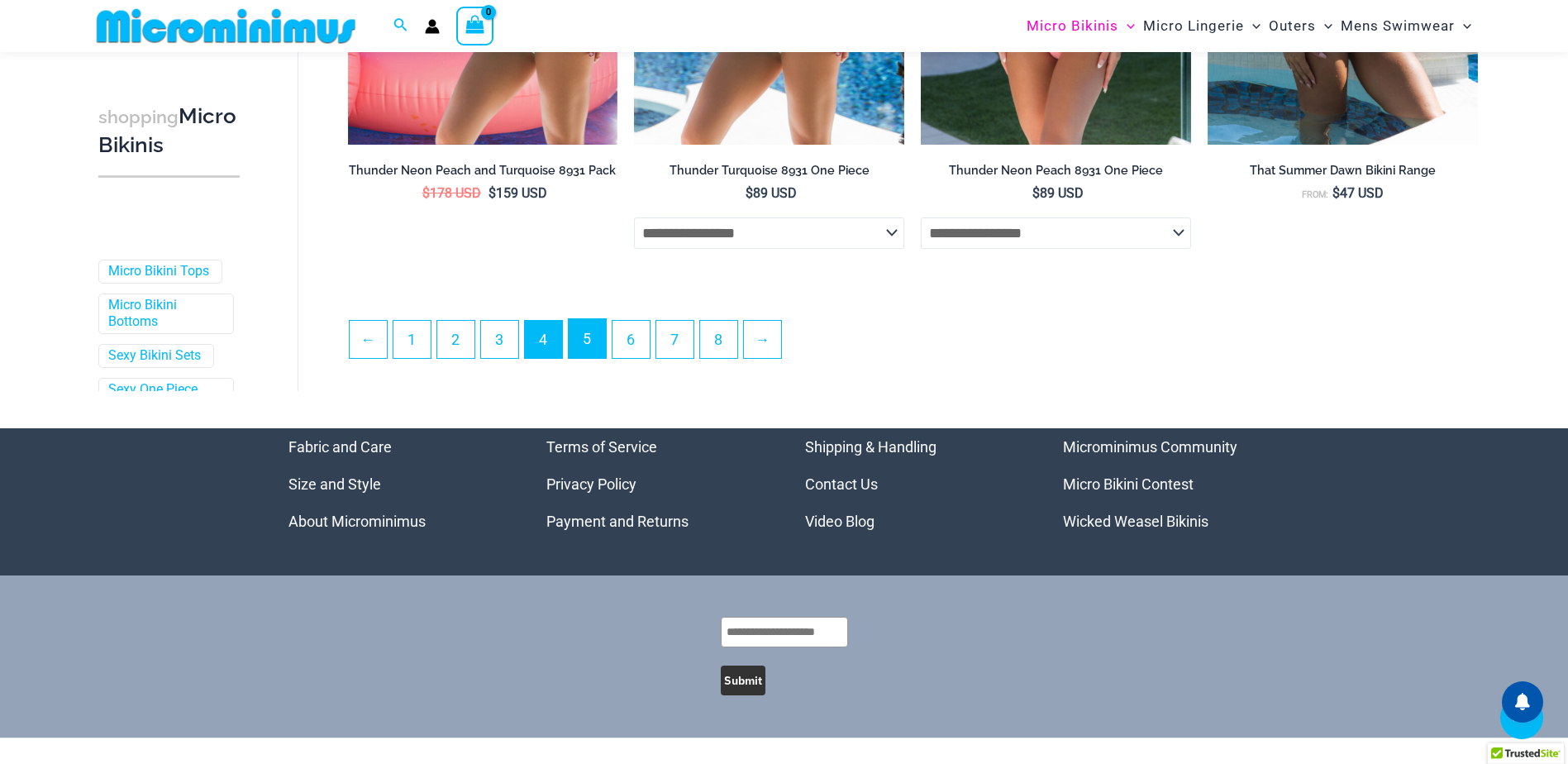
click at [583, 348] on link "5" at bounding box center [587, 339] width 37 height 39
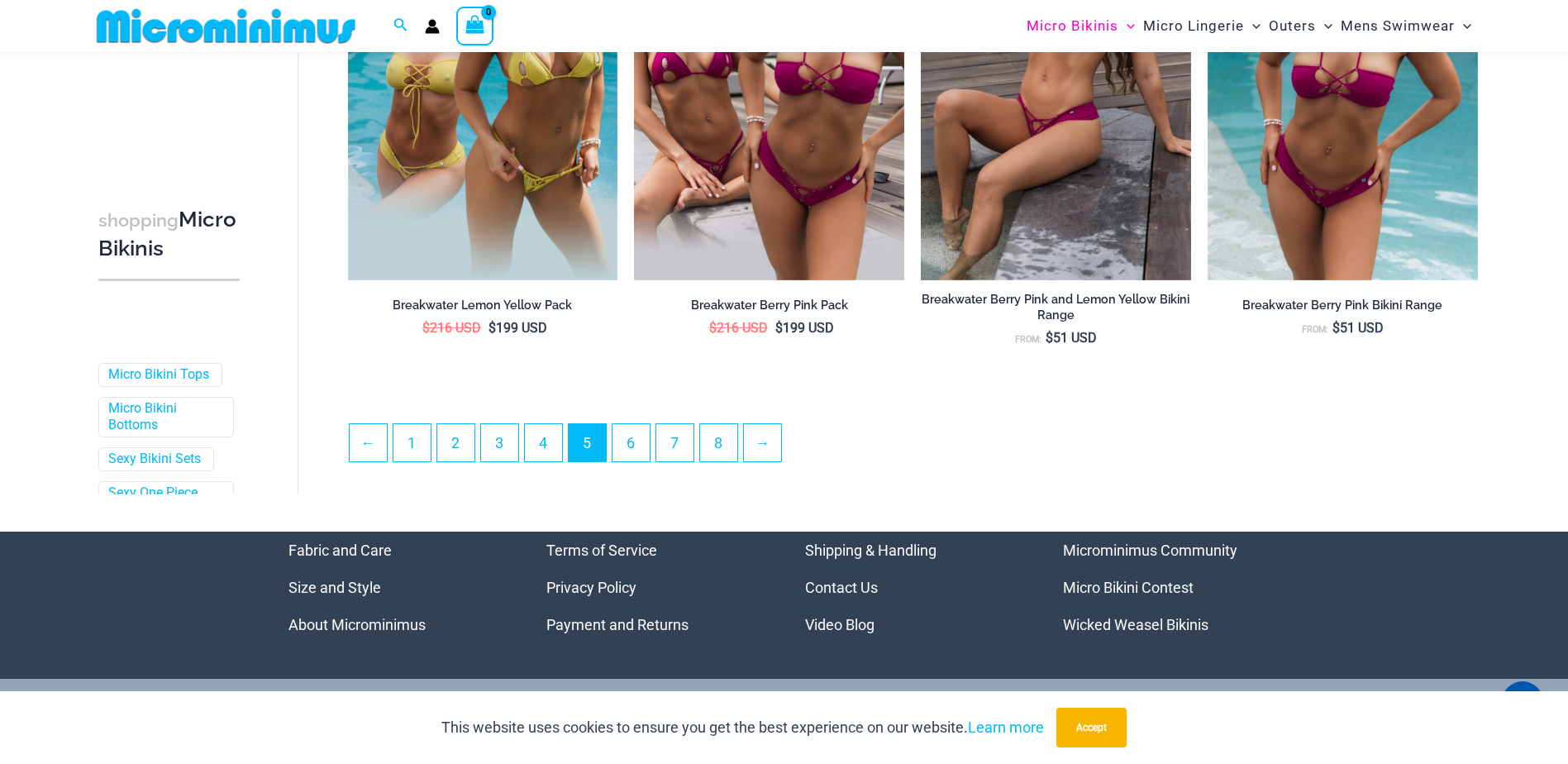
scroll to position [4297, 0]
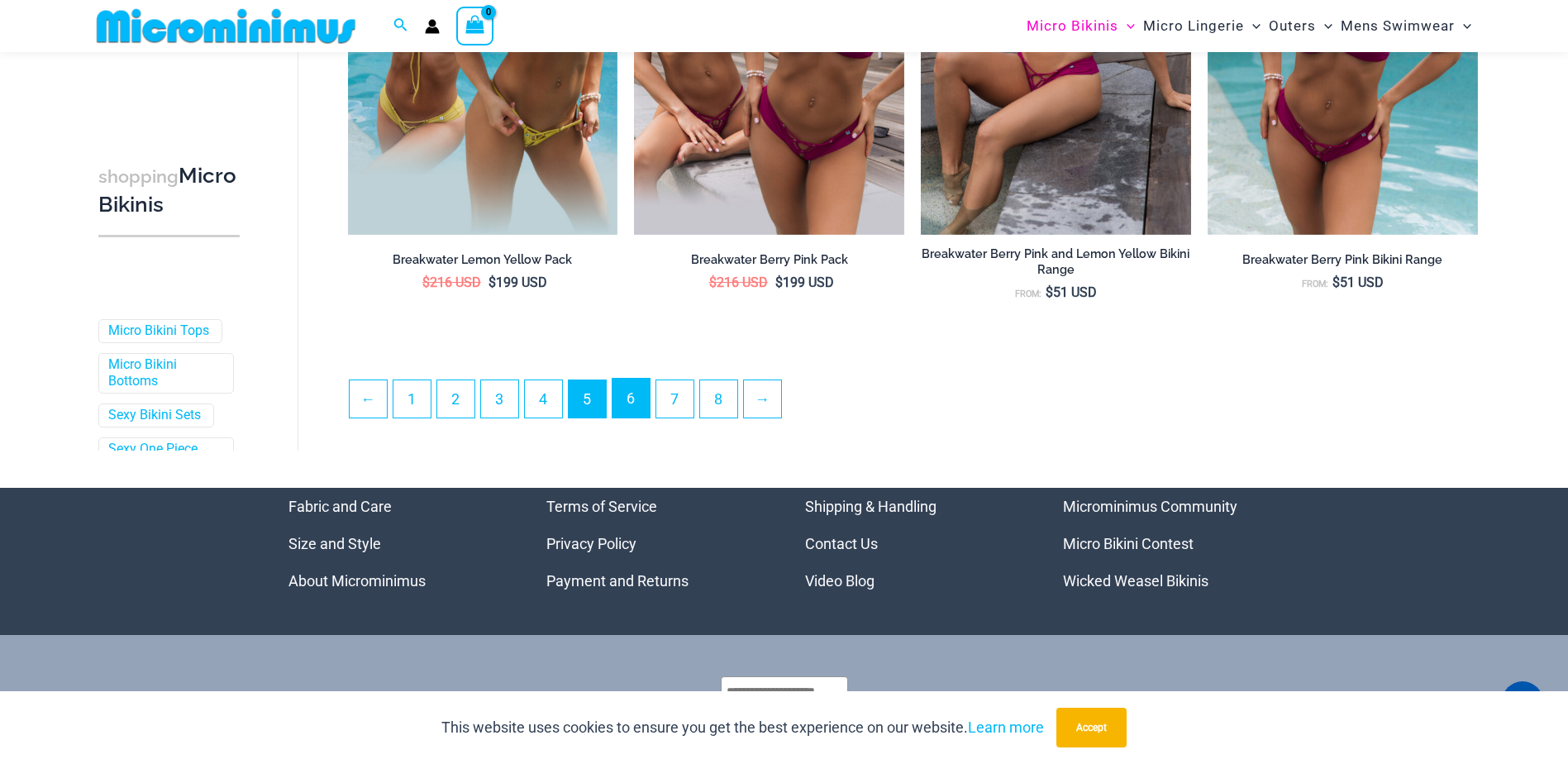
click at [635, 396] on link "6" at bounding box center [631, 398] width 37 height 39
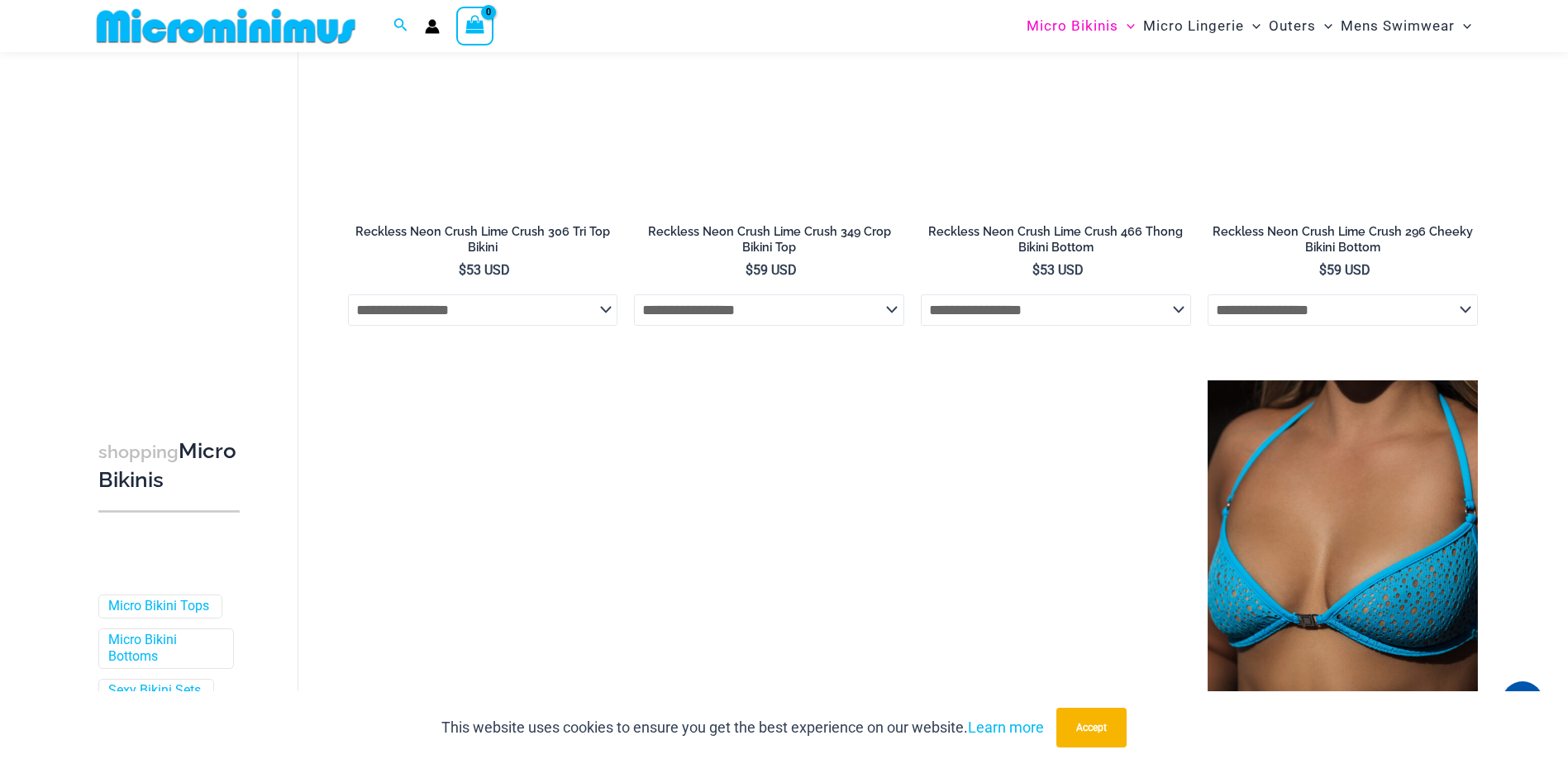
scroll to position [4200, 0]
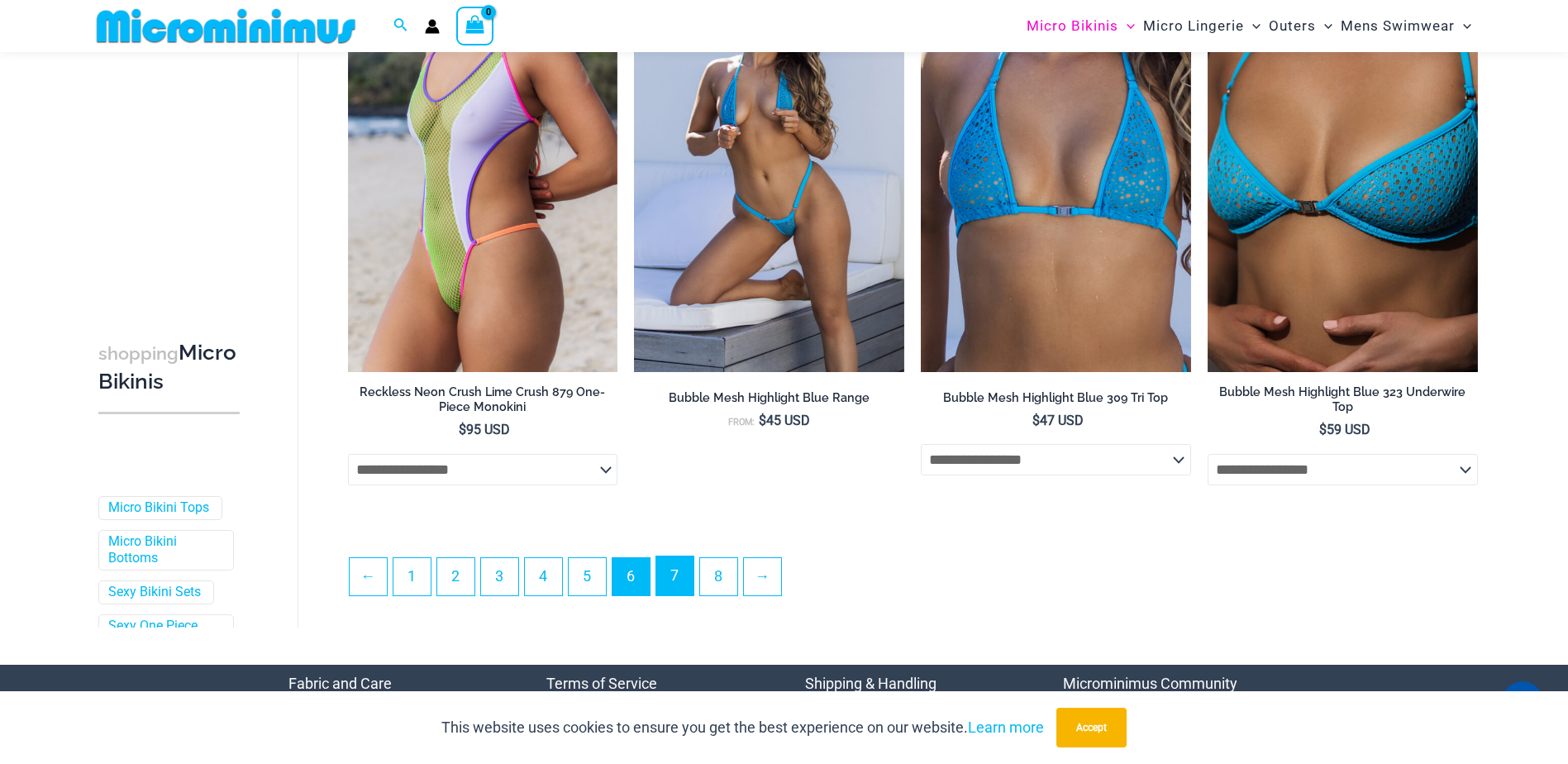
click at [678, 591] on link "7" at bounding box center [675, 575] width 37 height 39
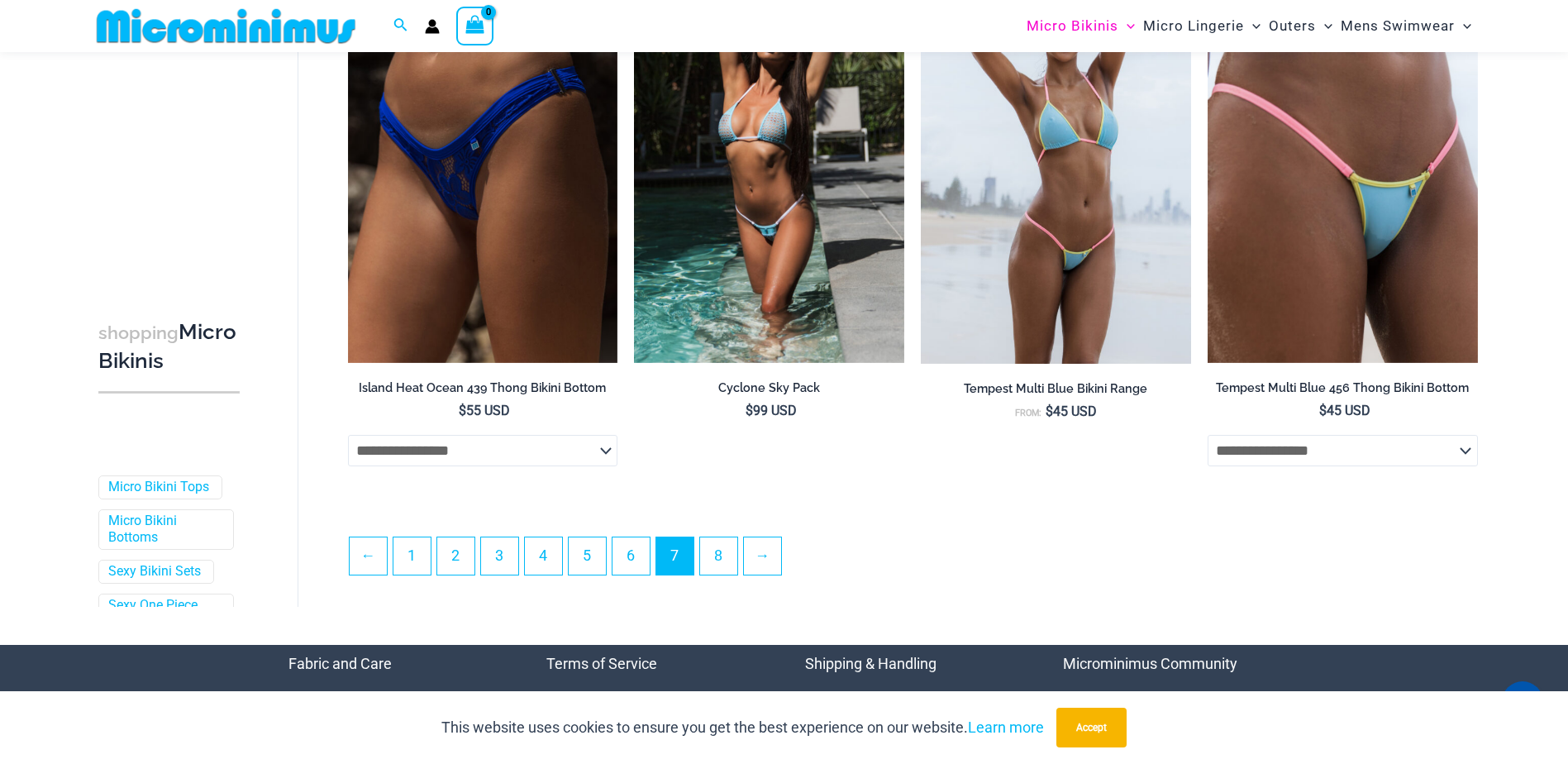
scroll to position [4206, 0]
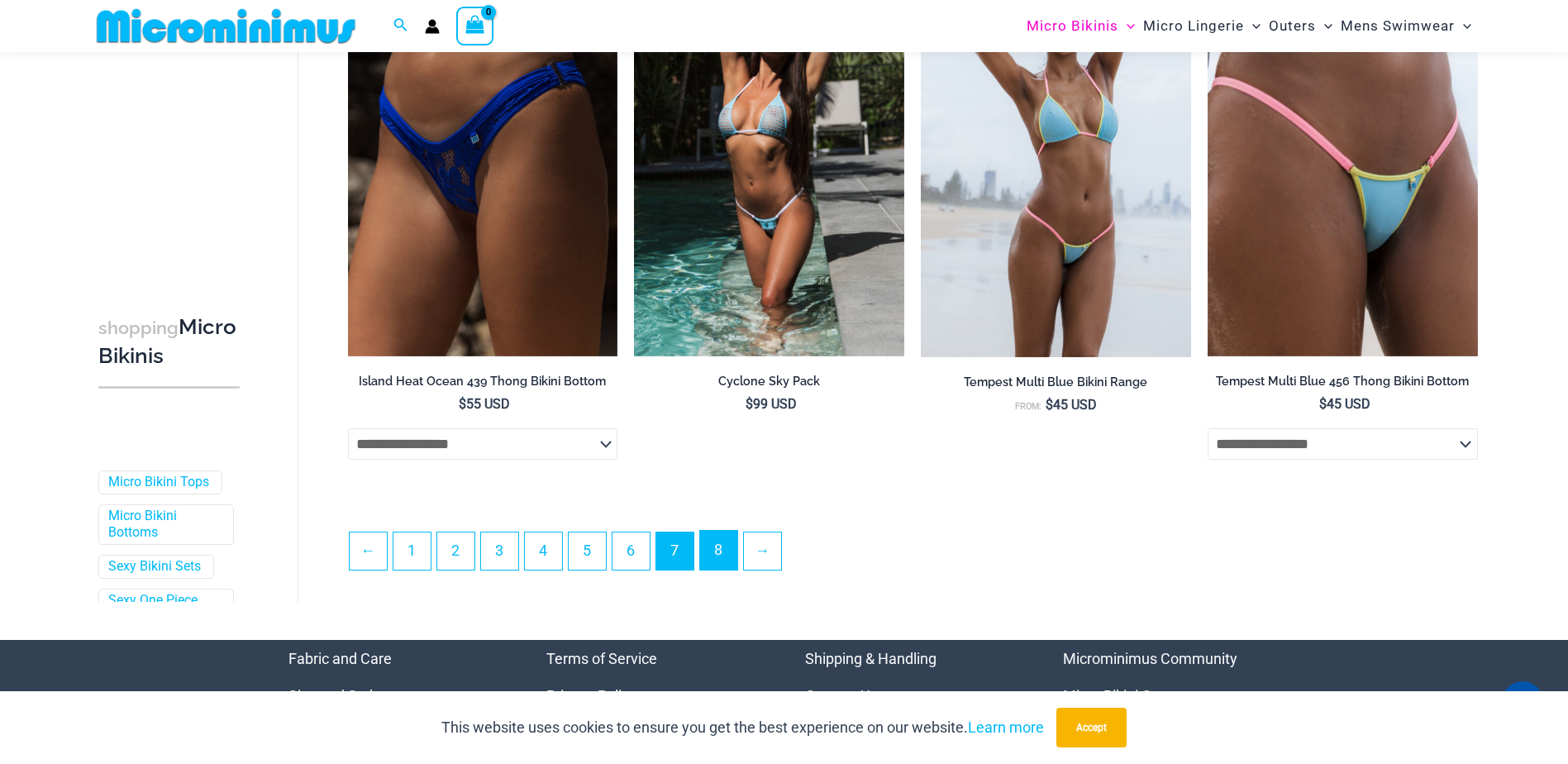
click at [734, 559] on link "8" at bounding box center [718, 550] width 37 height 39
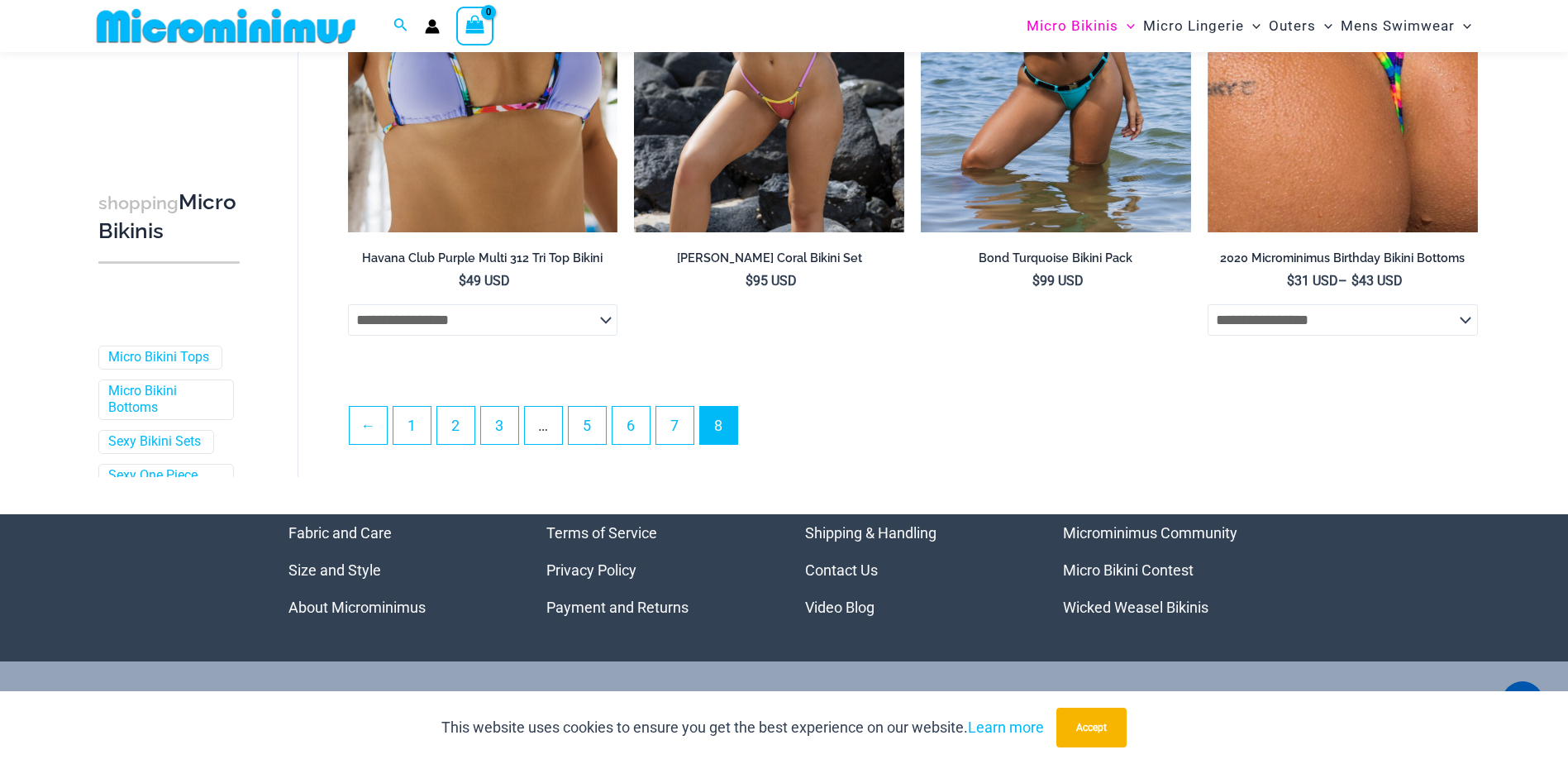
scroll to position [2054, 0]
